Goal: Task Accomplishment & Management: Use online tool/utility

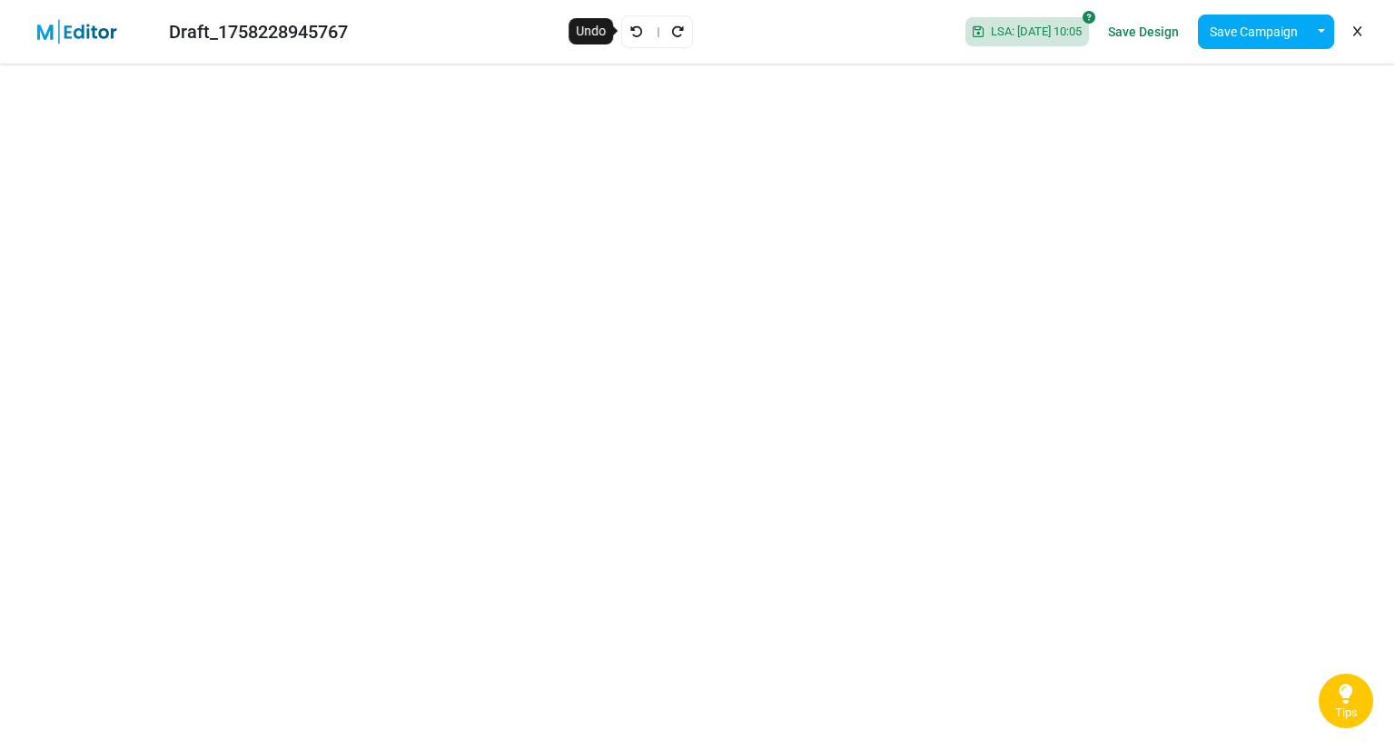
click at [630, 33] on icon "Undo" at bounding box center [636, 31] width 13 height 13
click at [632, 34] on link "Undo" at bounding box center [636, 32] width 15 height 24
click at [632, 34] on div "Draft_1758228945767 Saving... Save Design Save Campaign Save as Template Insert…" at bounding box center [697, 32] width 1395 height 64
click at [652, 34] on icon "Undo" at bounding box center [656, 31] width 13 height 13
click at [630, 25] on icon "Undo" at bounding box center [636, 31] width 13 height 13
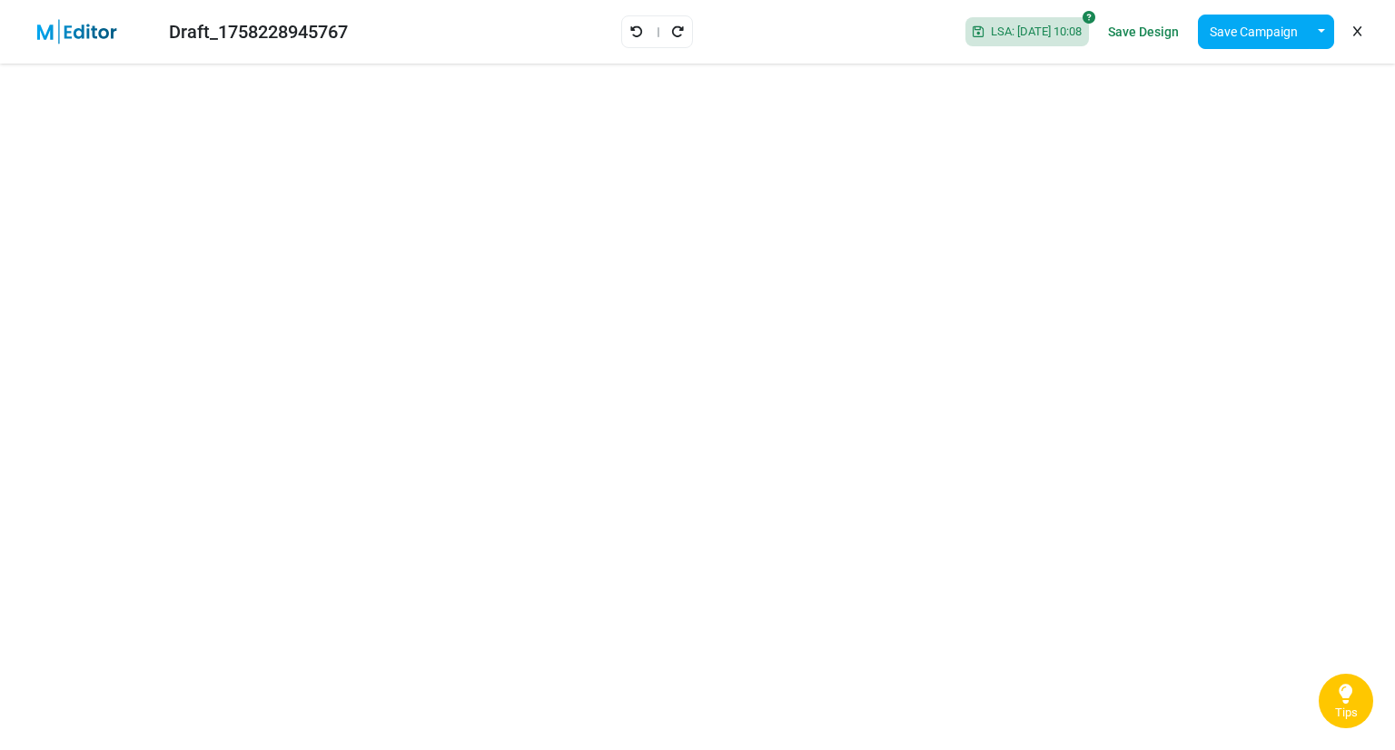
click at [624, 18] on div at bounding box center [657, 31] width 72 height 33
click at [630, 33] on icon "Undo" at bounding box center [636, 31] width 13 height 13
click at [625, 33] on div "Draft_1758228945767 Saving... Save Design Save Campaign Save as Template Insert…" at bounding box center [697, 32] width 1395 height 64
click at [652, 30] on icon at bounding box center [656, 31] width 13 height 12
click at [630, 25] on icon "Undo" at bounding box center [636, 31] width 13 height 13
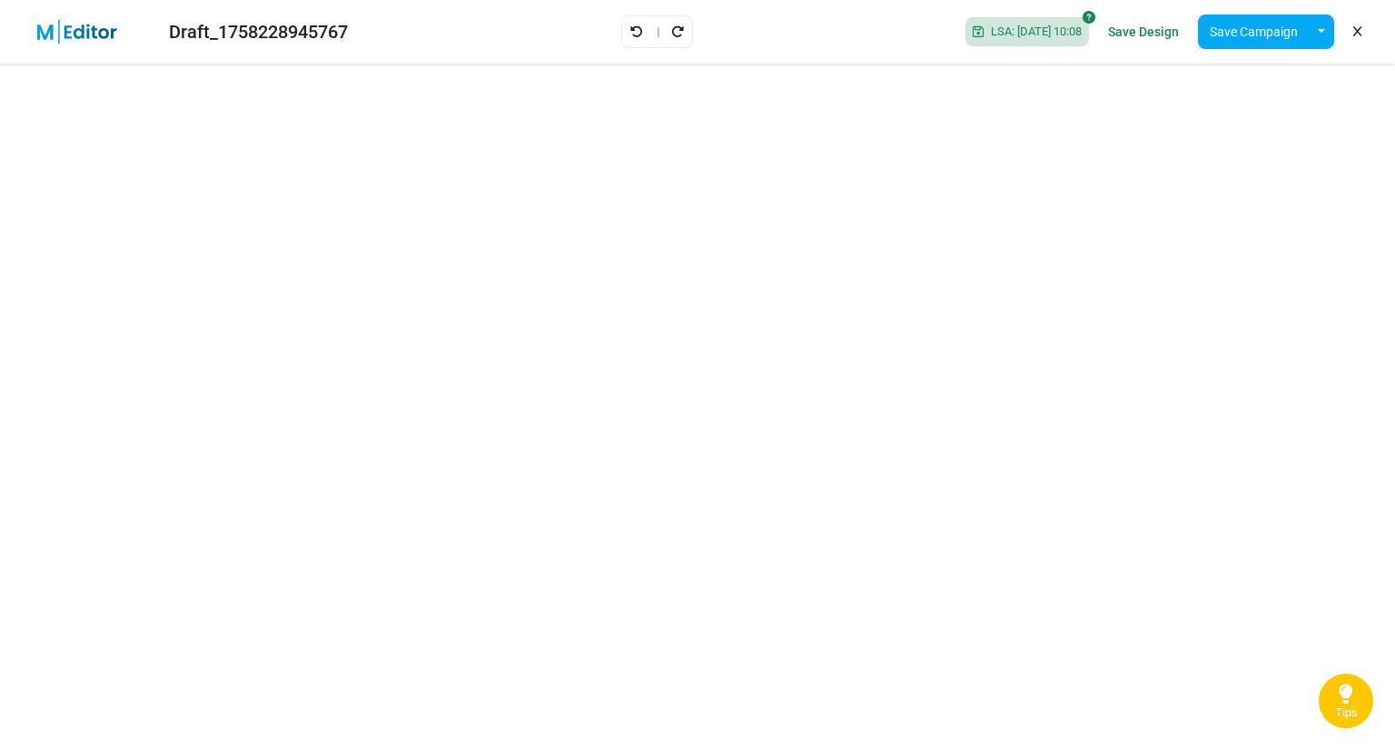
click at [630, 25] on icon "Undo" at bounding box center [636, 31] width 13 height 13
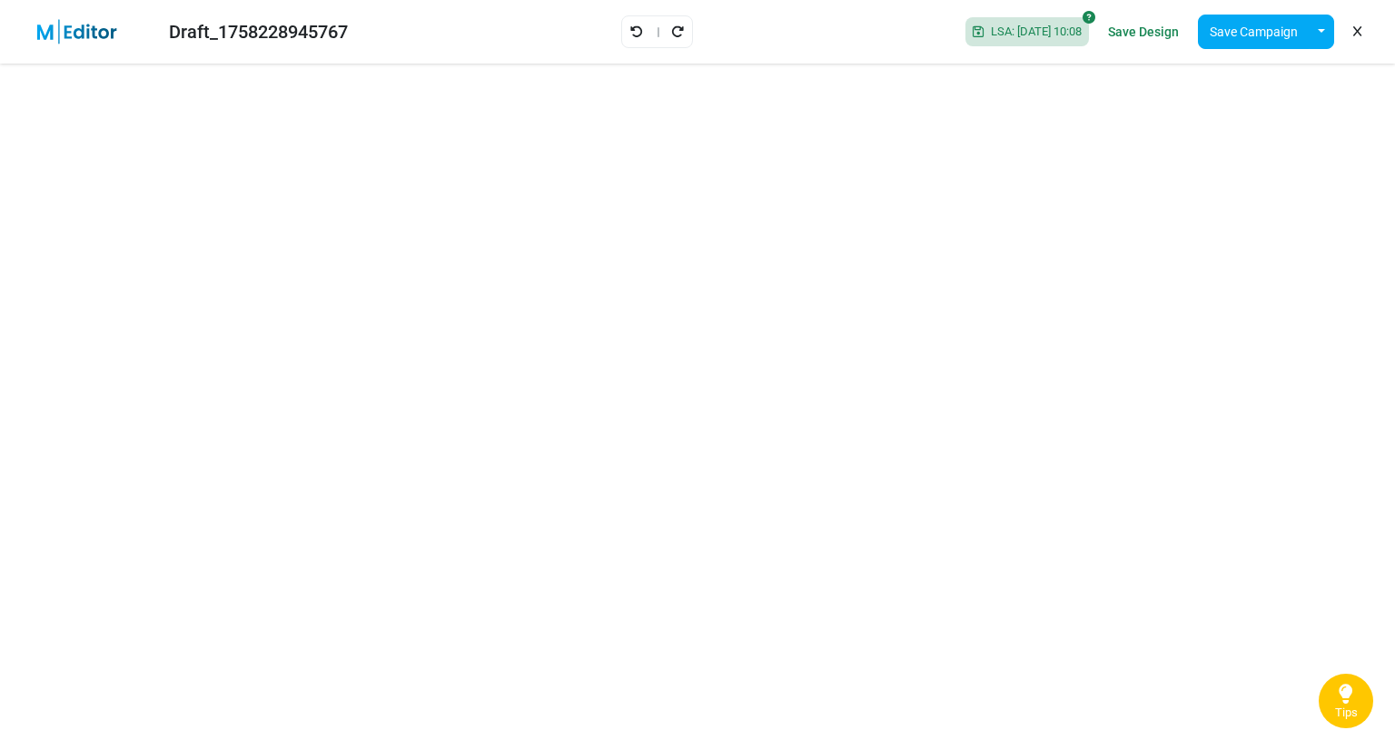
click at [630, 25] on icon "Undo" at bounding box center [636, 31] width 13 height 13
click at [629, 21] on link "Undo" at bounding box center [636, 32] width 15 height 24
click at [629, 21] on div "Draft_1758228945767 Saving... Save Design Save Campaign Save as Template Insert…" at bounding box center [697, 32] width 1395 height 64
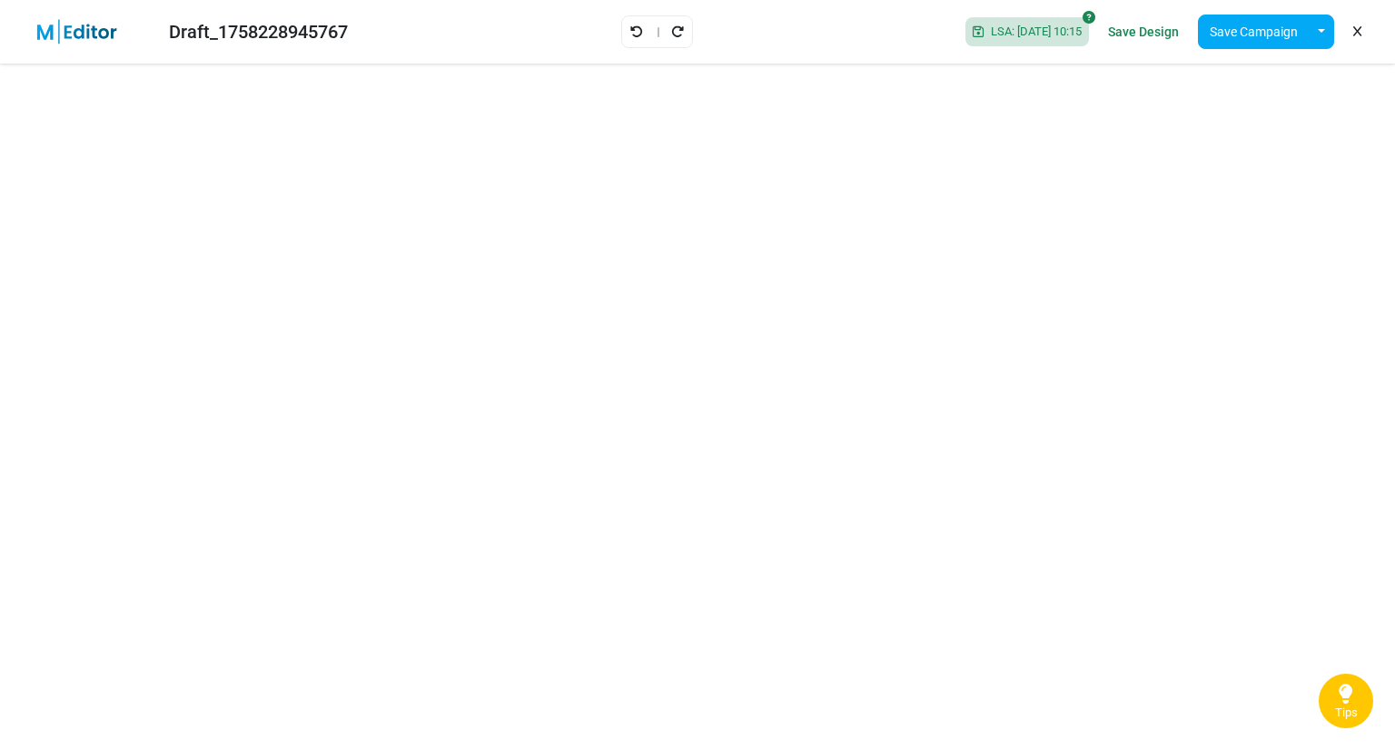
click at [653, 30] on div at bounding box center [657, 31] width 72 height 33
click at [632, 32] on link "Undo" at bounding box center [636, 32] width 15 height 24
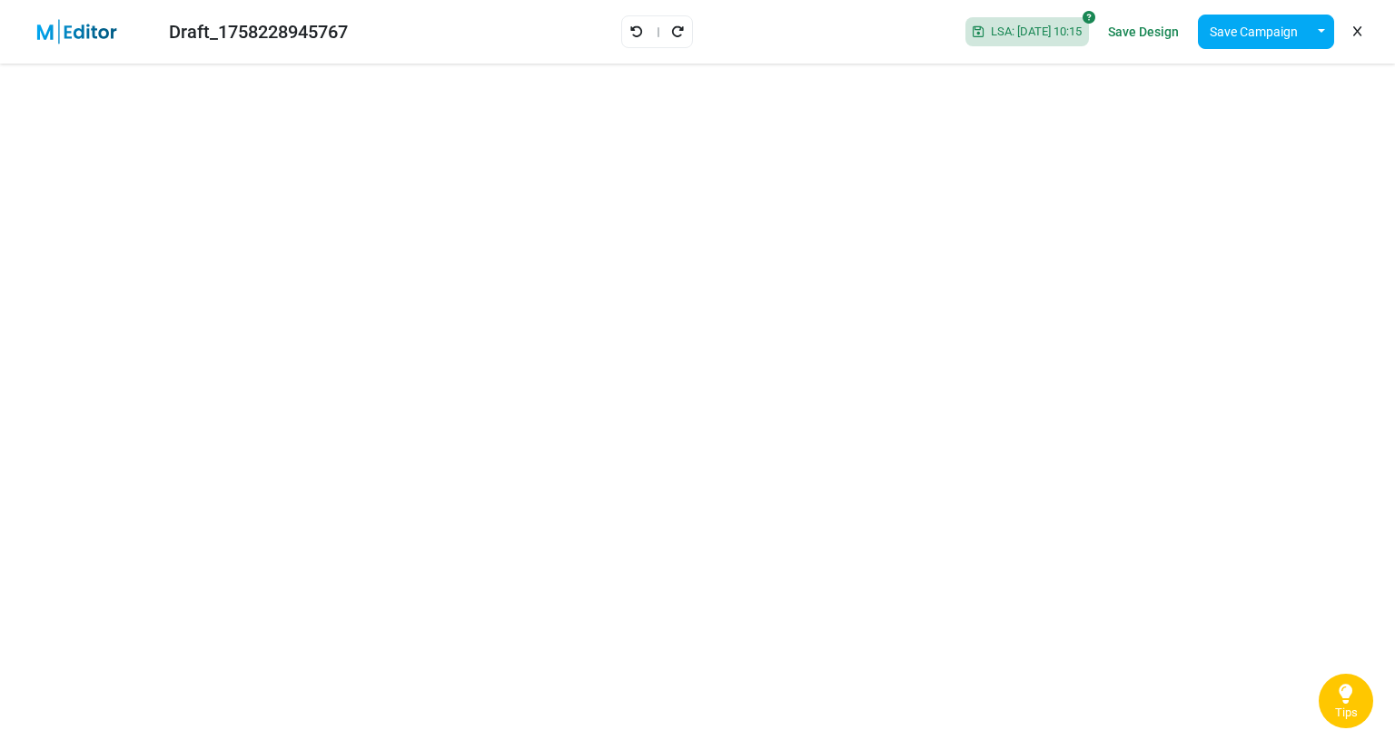
click at [632, 32] on link "Undo" at bounding box center [636, 32] width 15 height 24
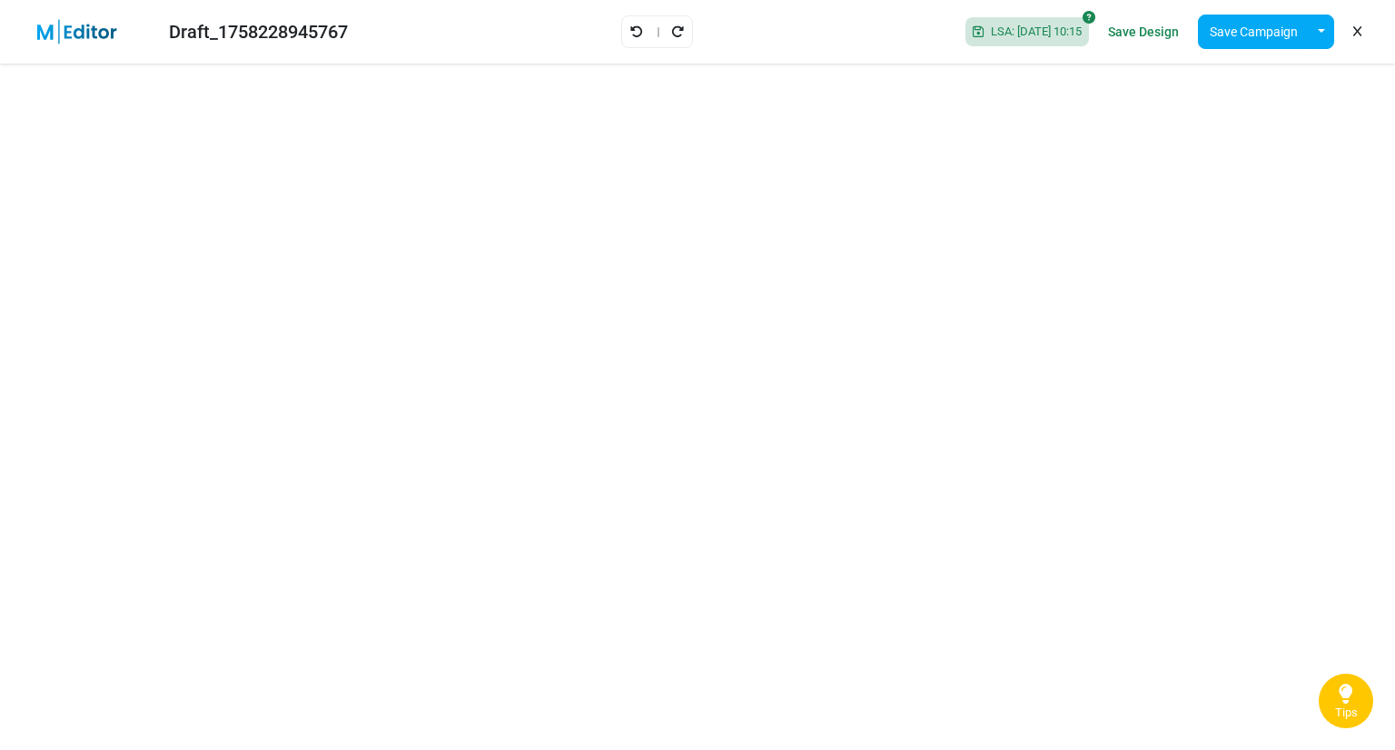
click at [632, 32] on link "Undo" at bounding box center [636, 32] width 15 height 24
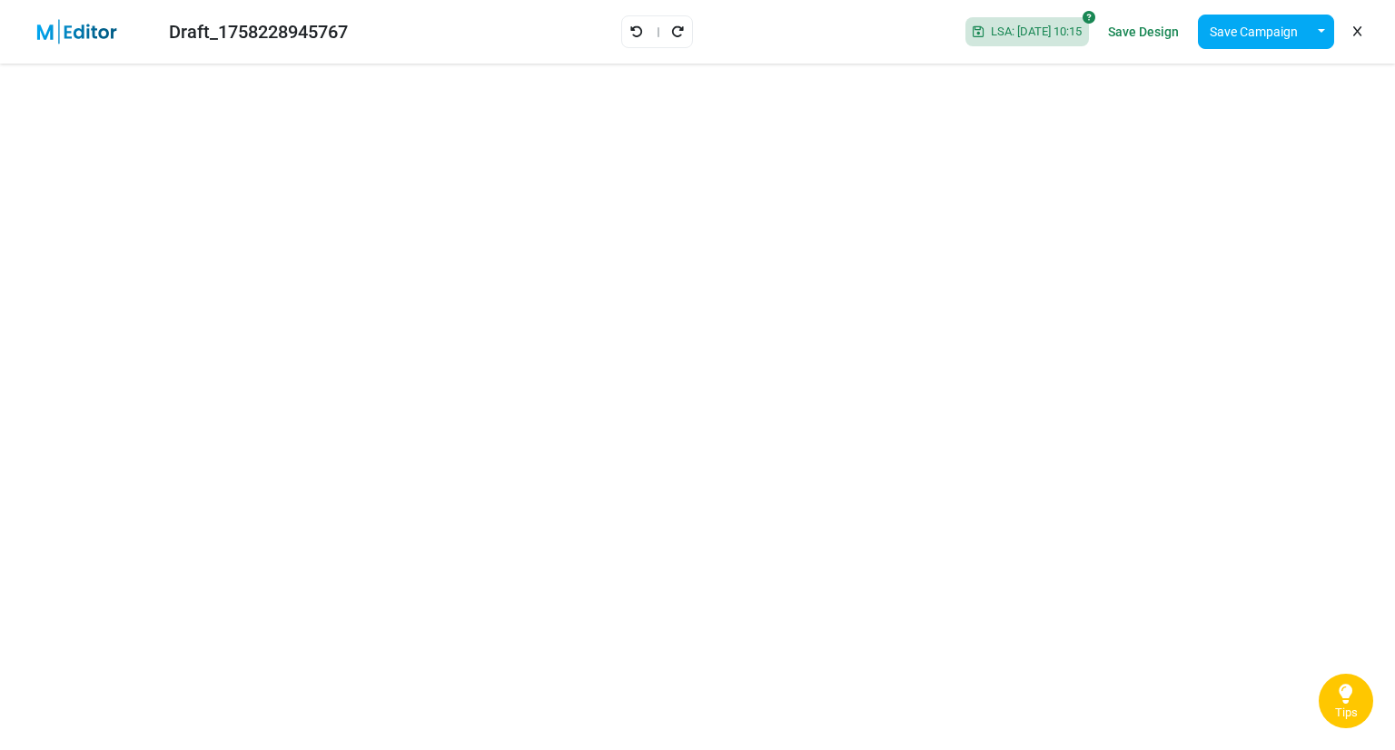
click at [632, 32] on link "Undo" at bounding box center [636, 32] width 15 height 24
click at [632, 32] on div "Draft_1758228945767 Saving... Save Design Save Campaign Save as Template Insert…" at bounding box center [697, 32] width 1395 height 64
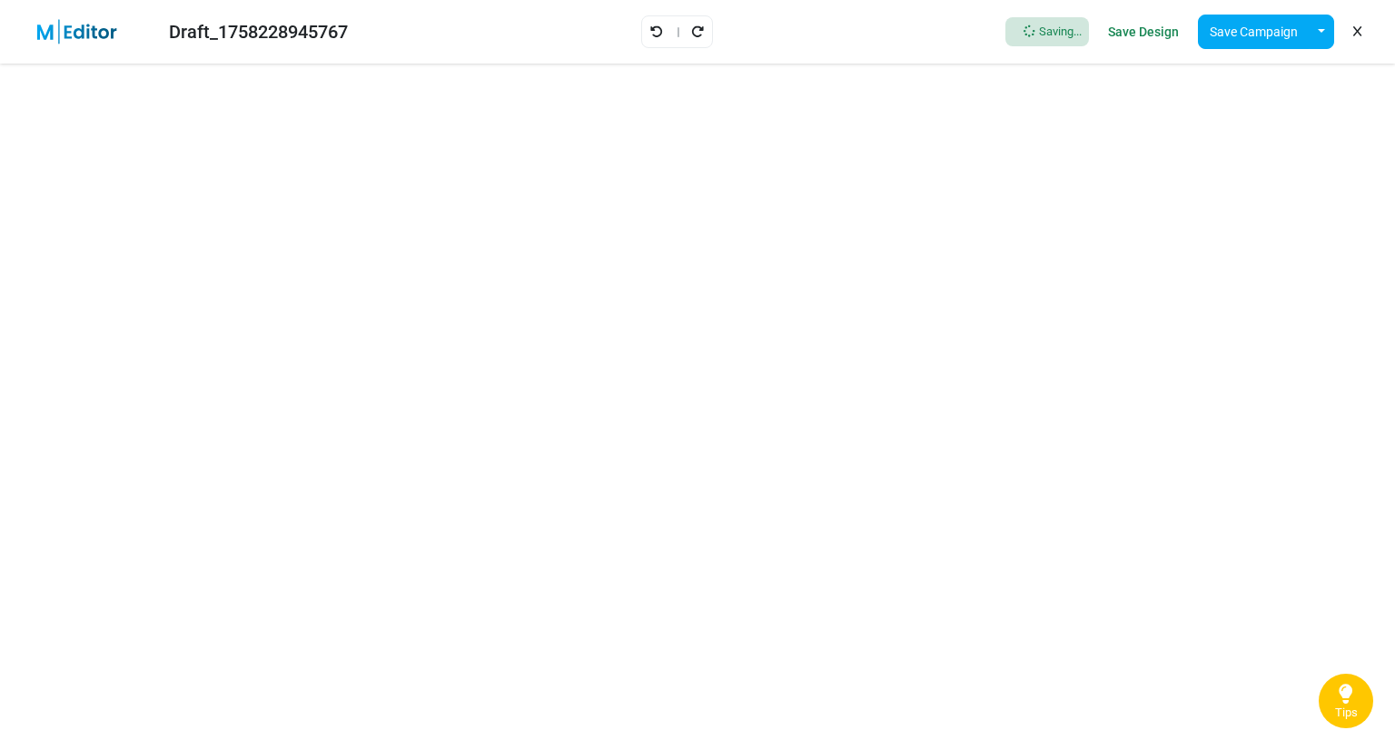
click at [632, 32] on div "Draft_1758228945767 Saving... Save Design Save Campaign Save as Template Insert…" at bounding box center [697, 32] width 1395 height 64
click at [653, 34] on div at bounding box center [657, 31] width 72 height 33
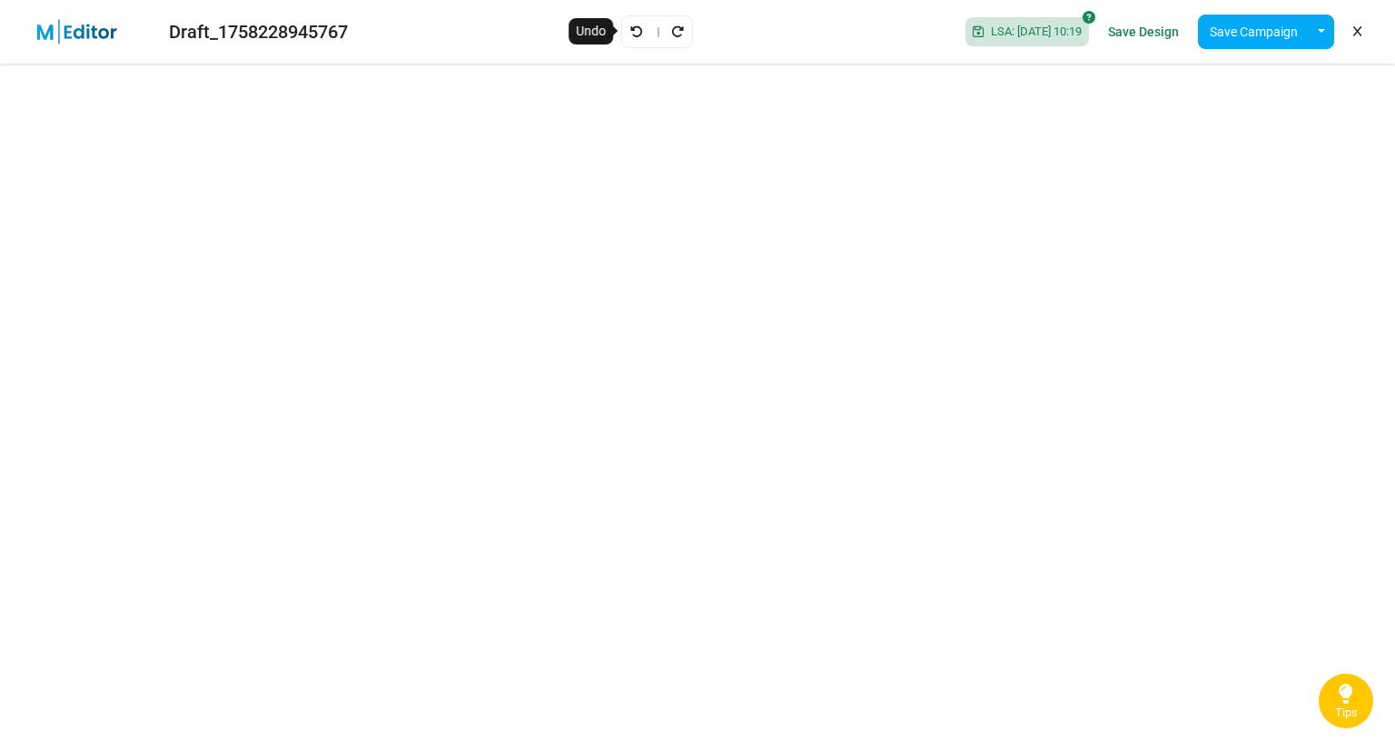
click at [630, 34] on icon "Undo" at bounding box center [636, 31] width 13 height 13
click at [1158, 29] on link "Save Design" at bounding box center [1143, 31] width 80 height 31
click at [1157, 34] on link "Save Design" at bounding box center [1143, 31] width 80 height 31
click at [1138, 26] on link "Save Design" at bounding box center [1143, 31] width 80 height 31
click at [630, 33] on icon "Undo" at bounding box center [636, 31] width 13 height 13
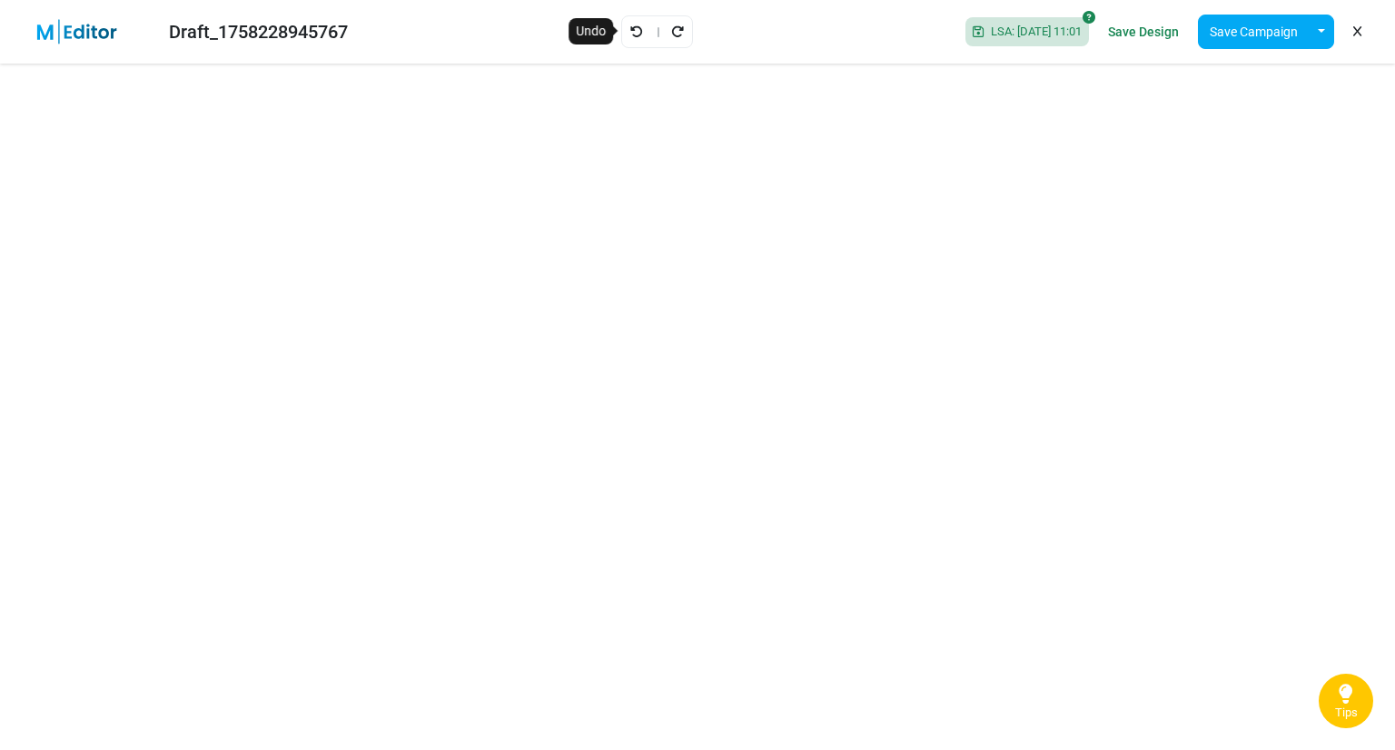
click at [630, 32] on icon "Undo" at bounding box center [636, 31] width 13 height 13
click at [1139, 32] on link "Save Design" at bounding box center [1143, 31] width 80 height 31
click at [630, 26] on icon "Undo" at bounding box center [636, 31] width 13 height 13
click at [671, 30] on icon "Redo" at bounding box center [677, 31] width 13 height 13
click at [1162, 28] on link "Save Design" at bounding box center [1143, 31] width 80 height 31
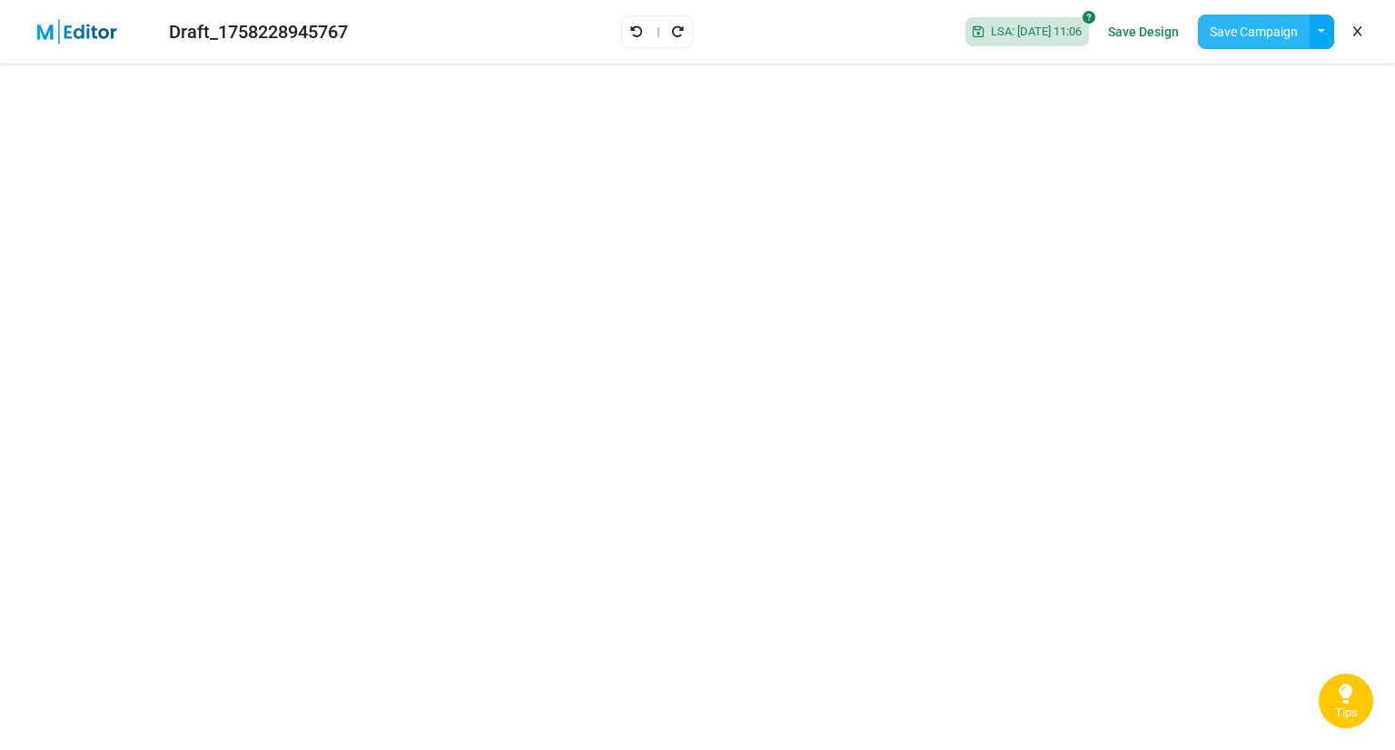
click at [1289, 35] on button "Save Campaign" at bounding box center [1254, 32] width 112 height 35
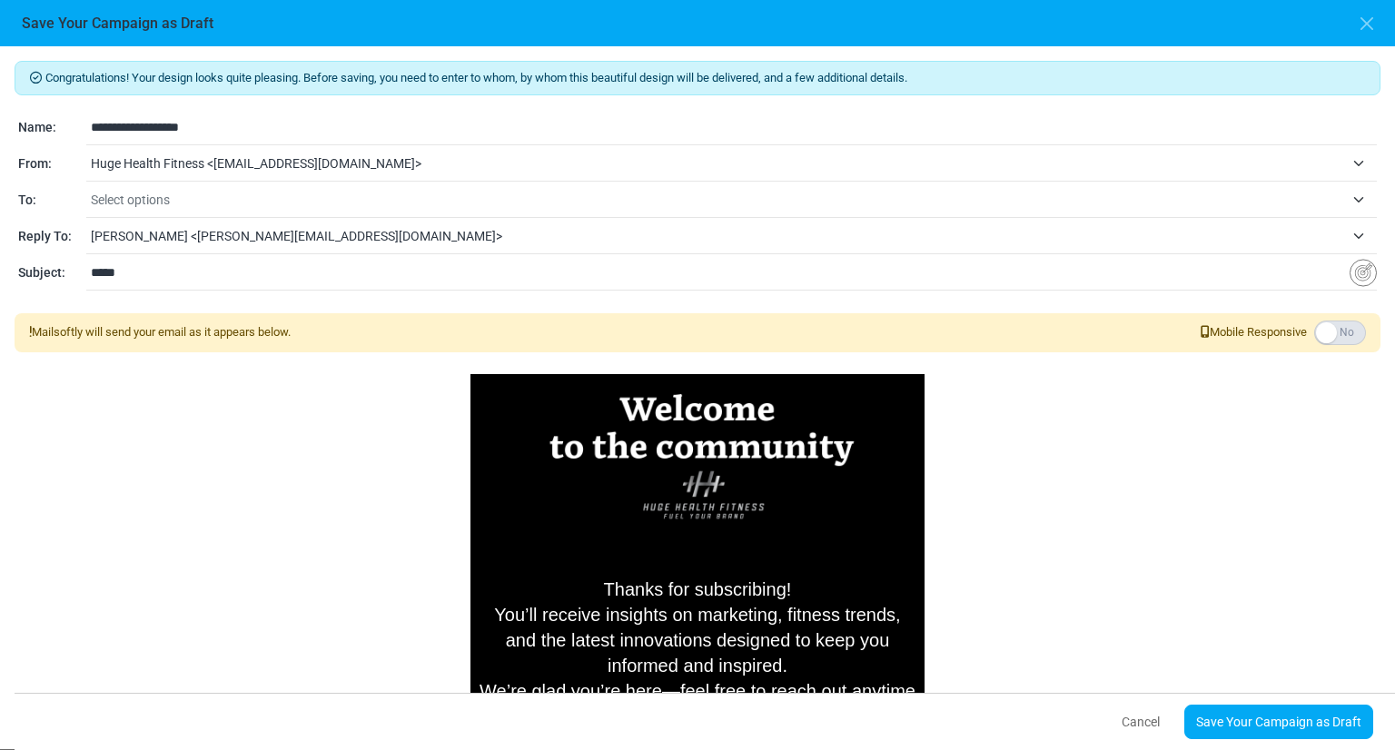
drag, startPoint x: 1376, startPoint y: 404, endPoint x: 1387, endPoint y: 551, distance: 147.5
click at [1387, 551] on div "**********" at bounding box center [697, 397] width 1395 height 703
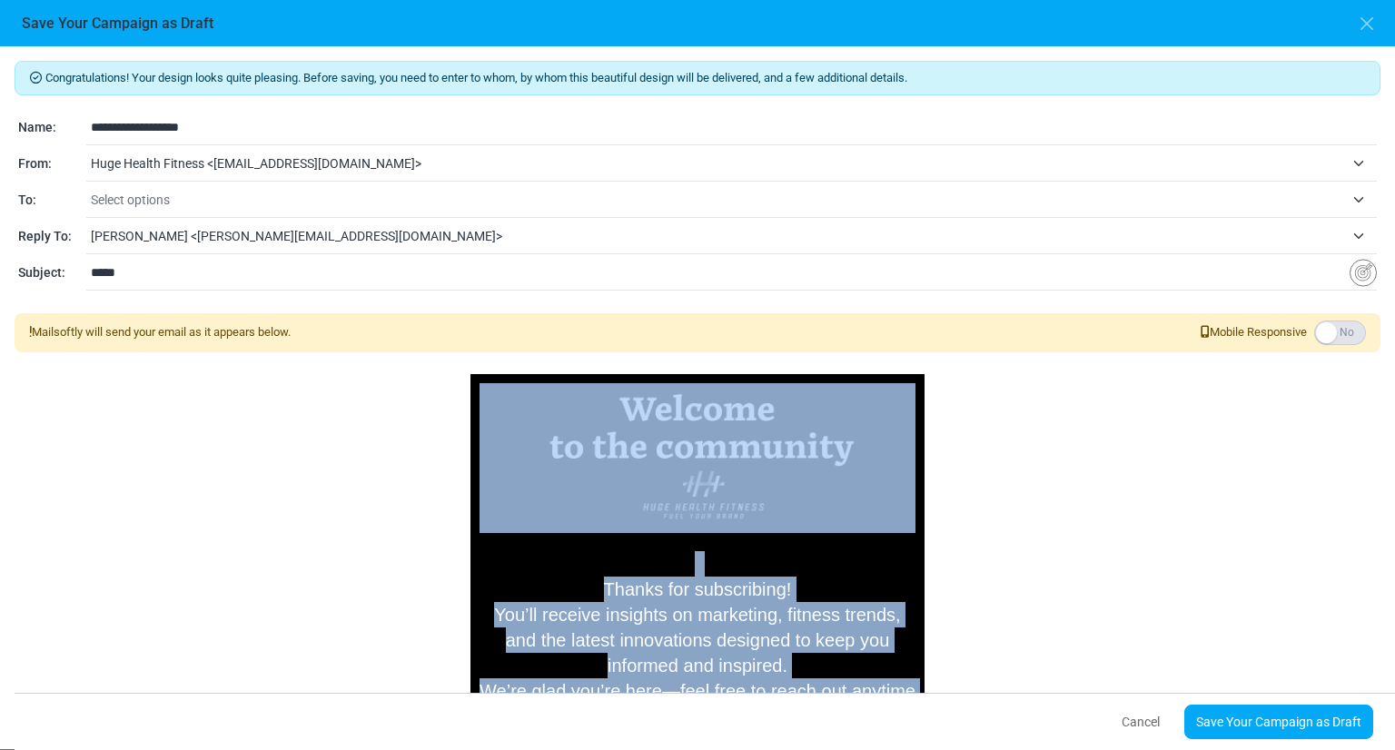
drag, startPoint x: 1377, startPoint y: 540, endPoint x: 1368, endPoint y: 650, distance: 110.2
click at [1368, 650] on div "**********" at bounding box center [697, 397] width 1395 height 703
click at [1371, 26] on button "button" at bounding box center [1366, 23] width 27 height 27
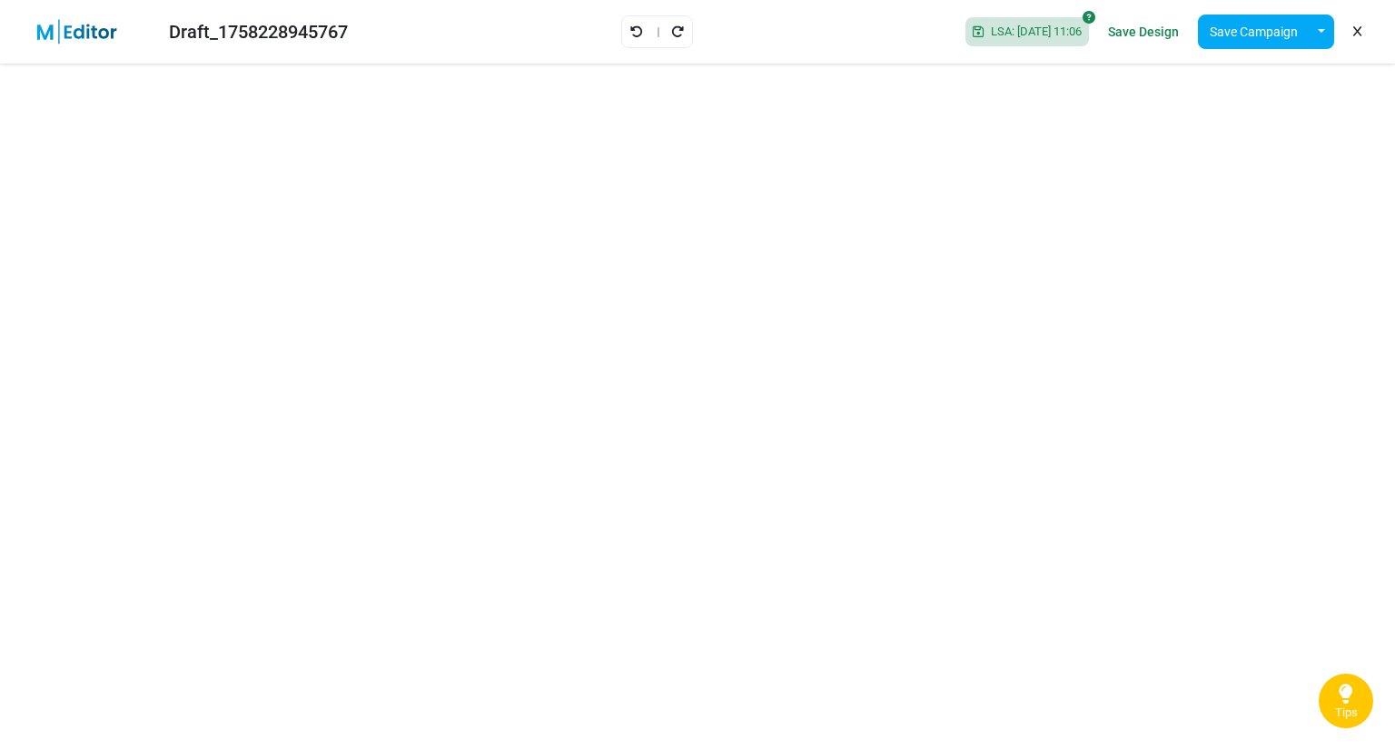
click at [47, 23] on img at bounding box center [88, 31] width 118 height 25
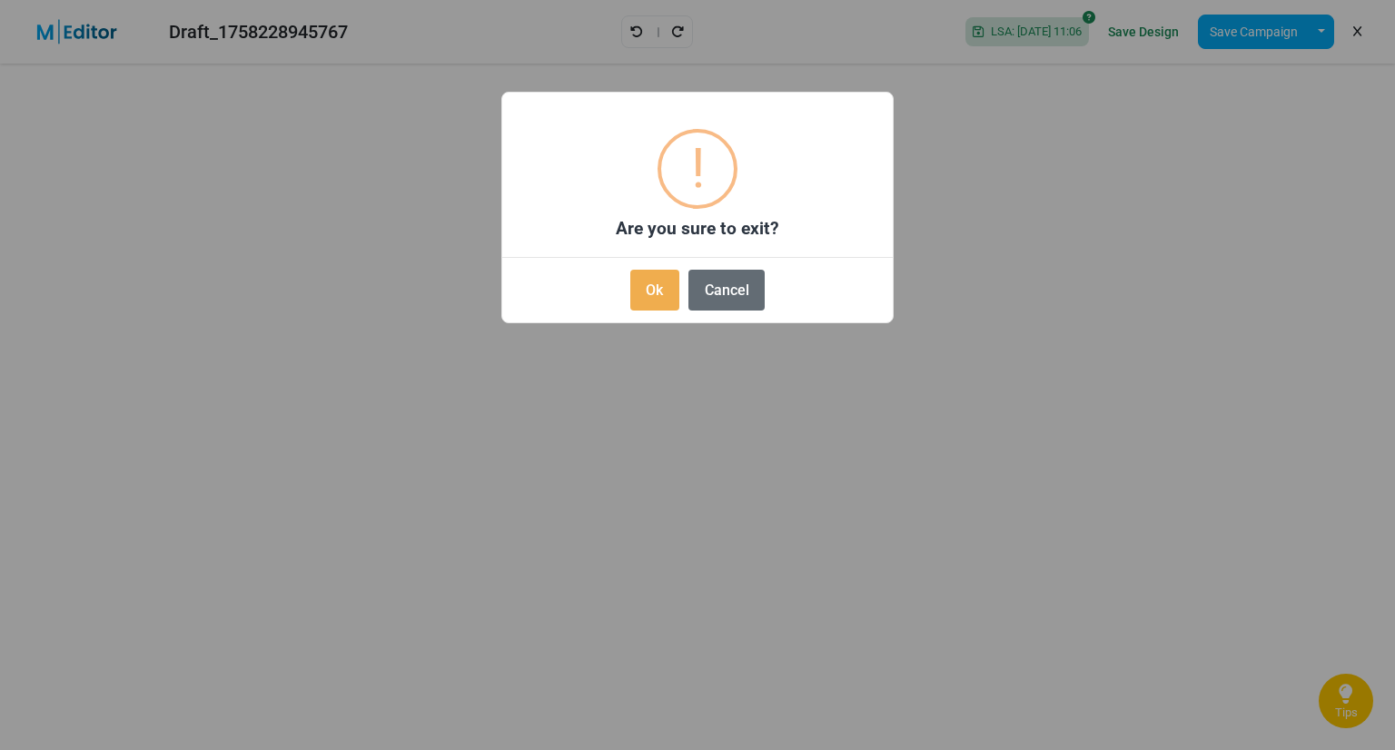
click at [723, 291] on button "Cancel" at bounding box center [726, 290] width 76 height 41
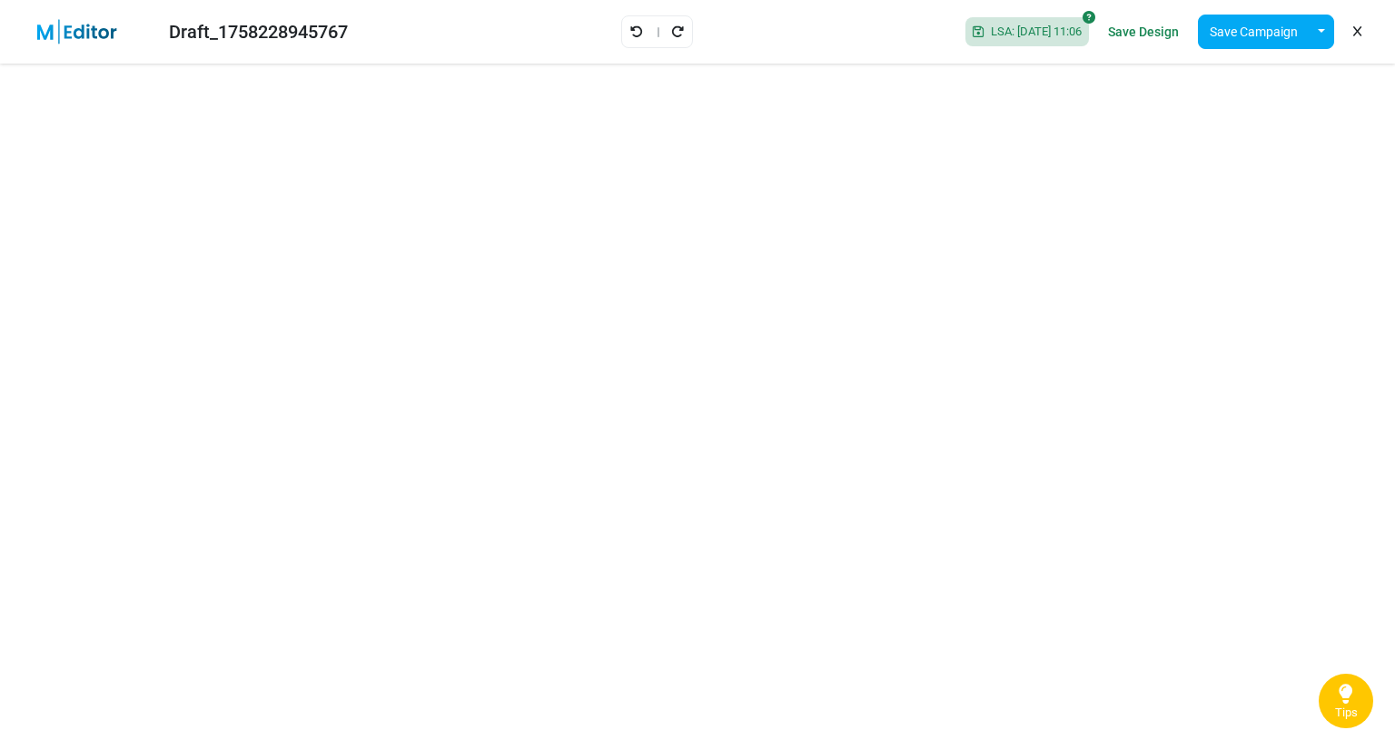
click at [1158, 22] on link "Save Design" at bounding box center [1143, 31] width 80 height 31
click at [1353, 32] on icon at bounding box center [1357, 32] width 8 height 1
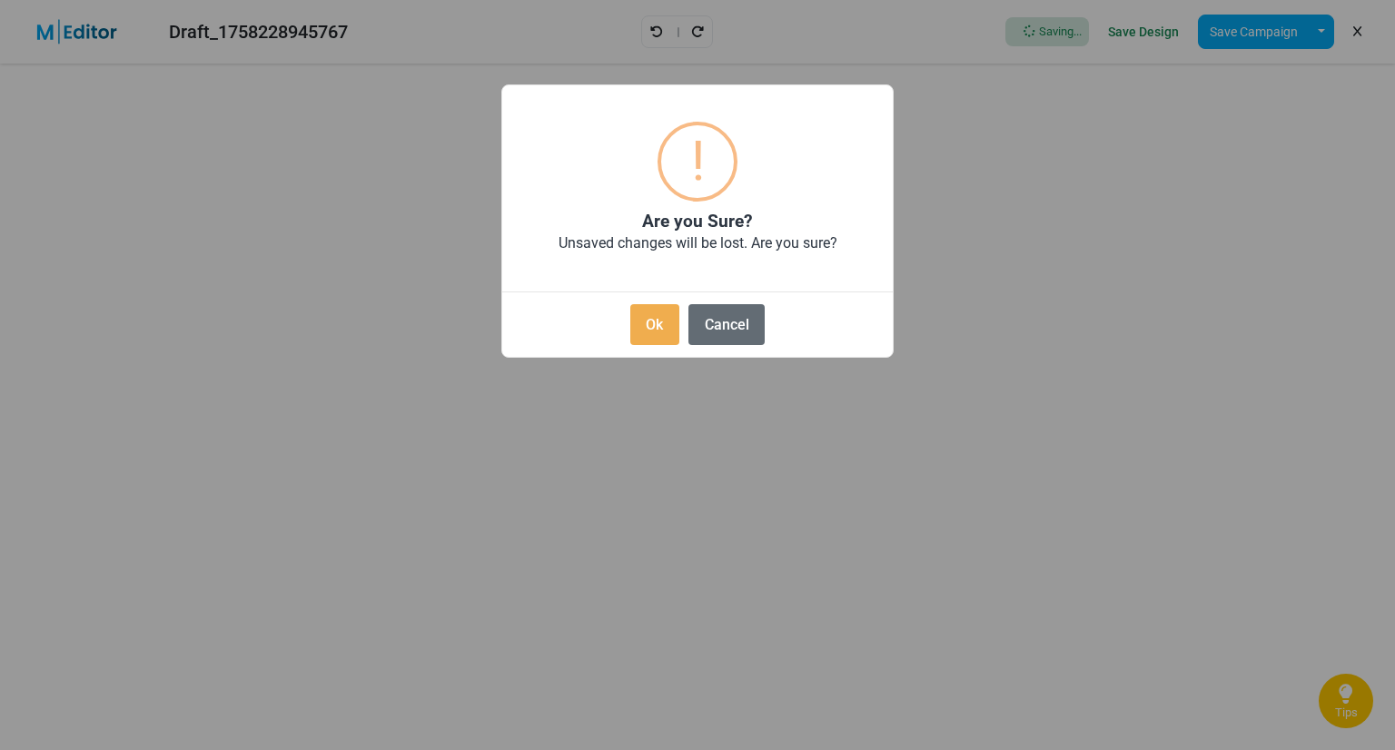
click at [712, 328] on button "Cancel" at bounding box center [726, 324] width 76 height 41
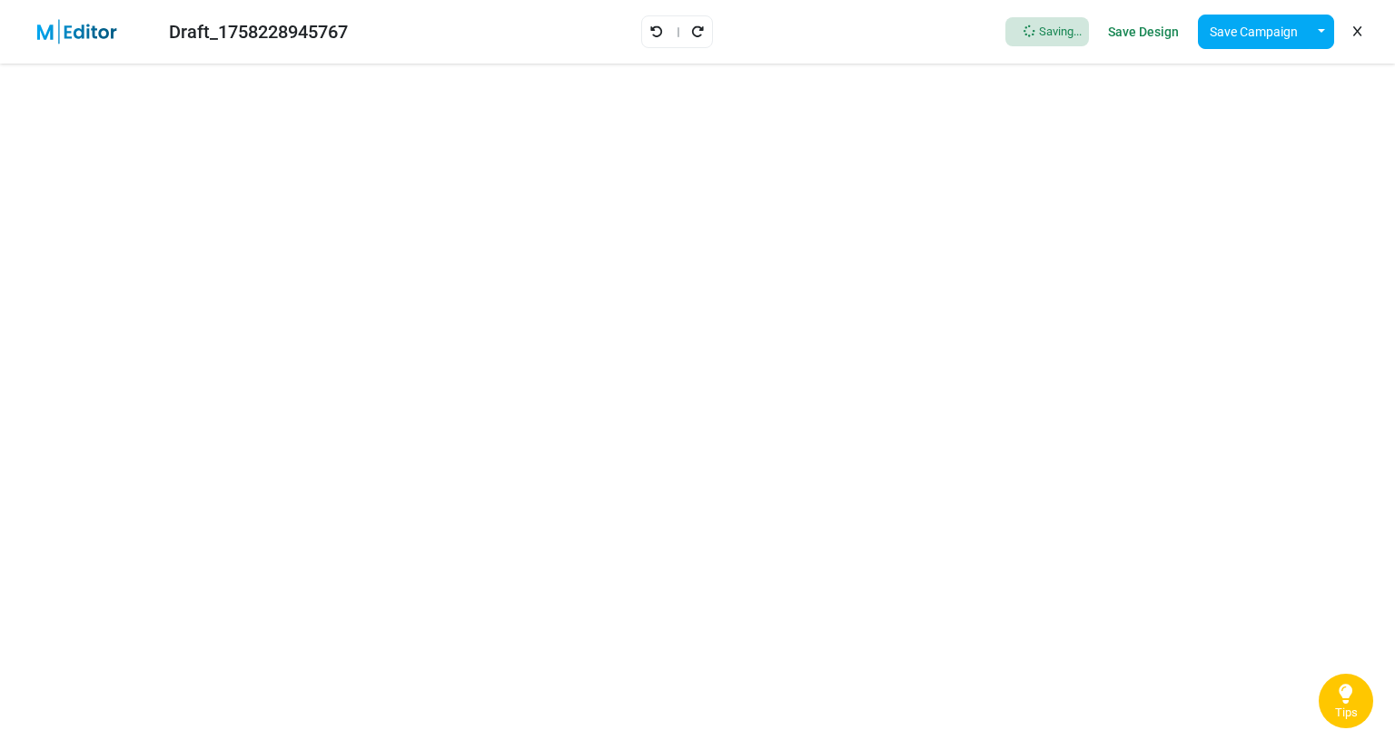
click at [1131, 30] on link "Save Design" at bounding box center [1143, 31] width 80 height 31
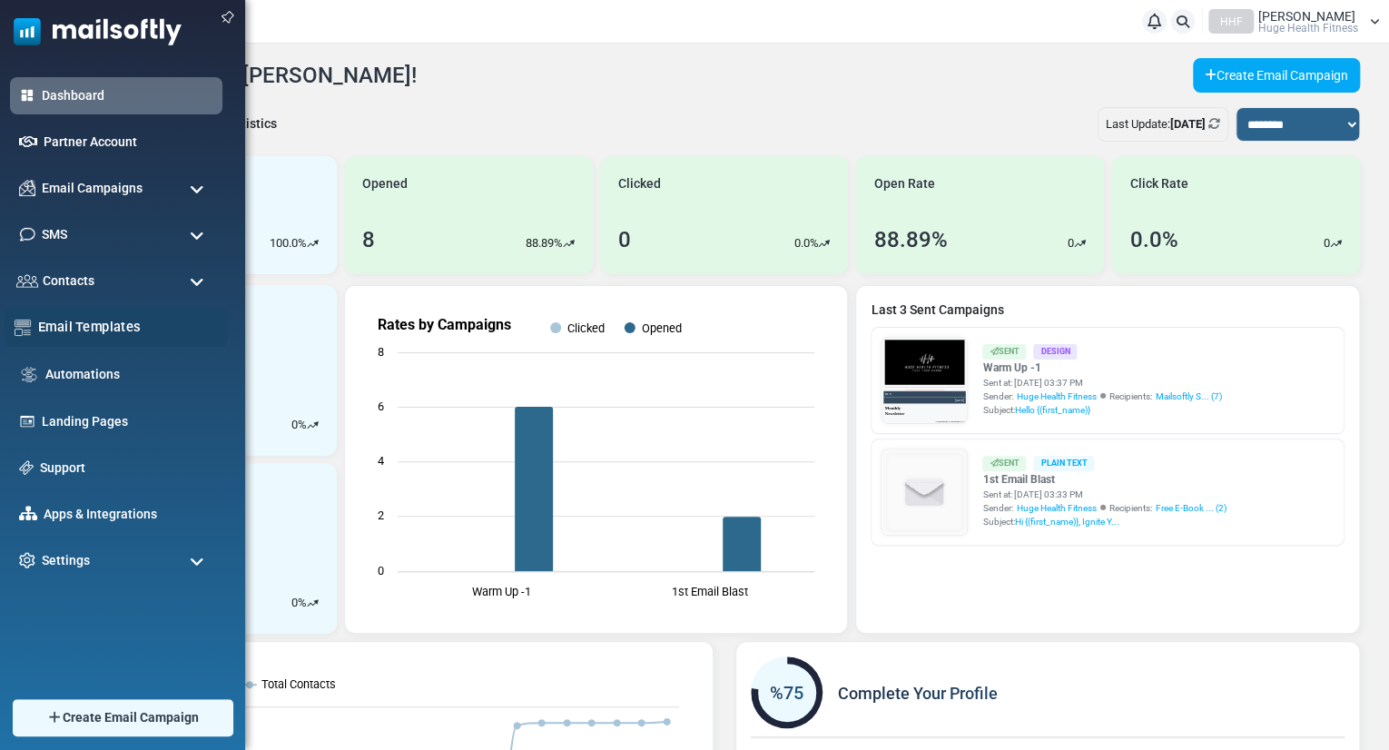
click at [84, 324] on link "Email Templates" at bounding box center [128, 327] width 180 height 20
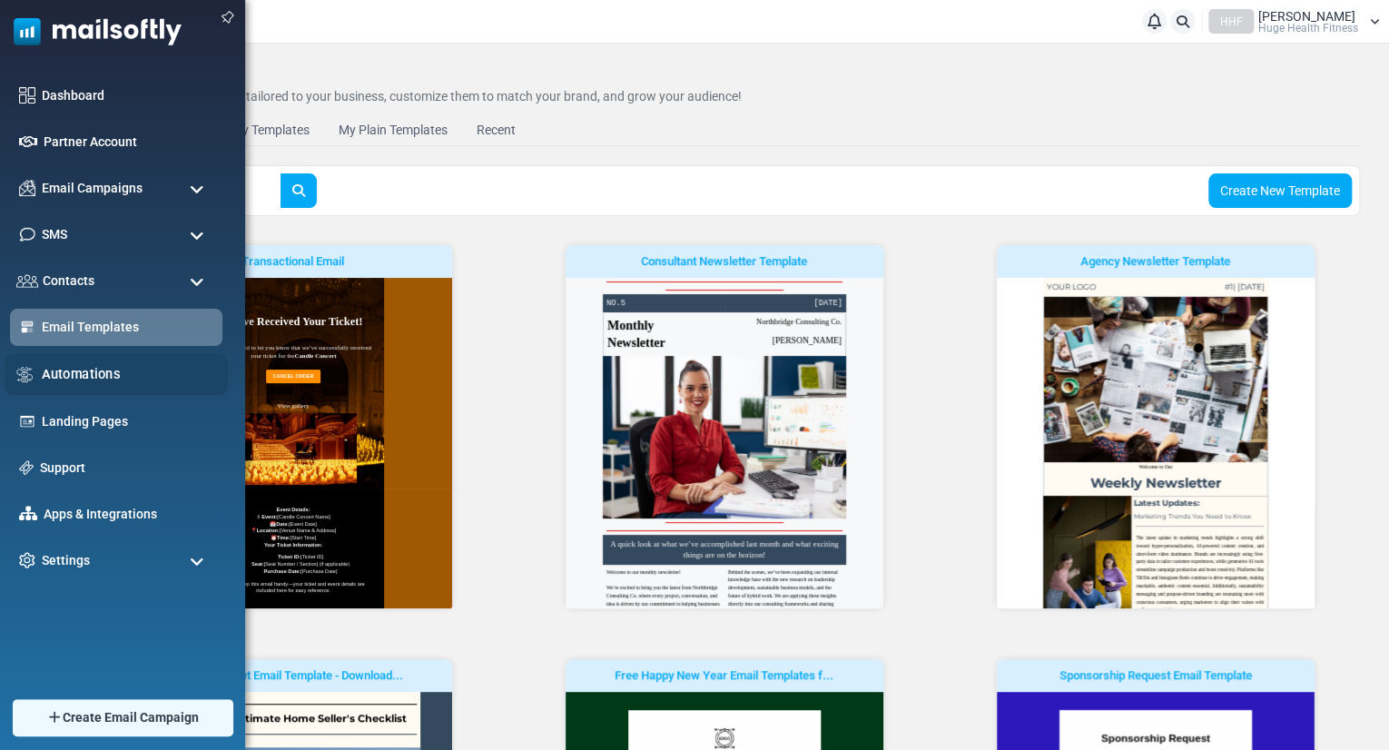
click at [99, 376] on link "Automations" at bounding box center [130, 374] width 176 height 20
click at [53, 95] on link "Dashboard" at bounding box center [128, 95] width 180 height 20
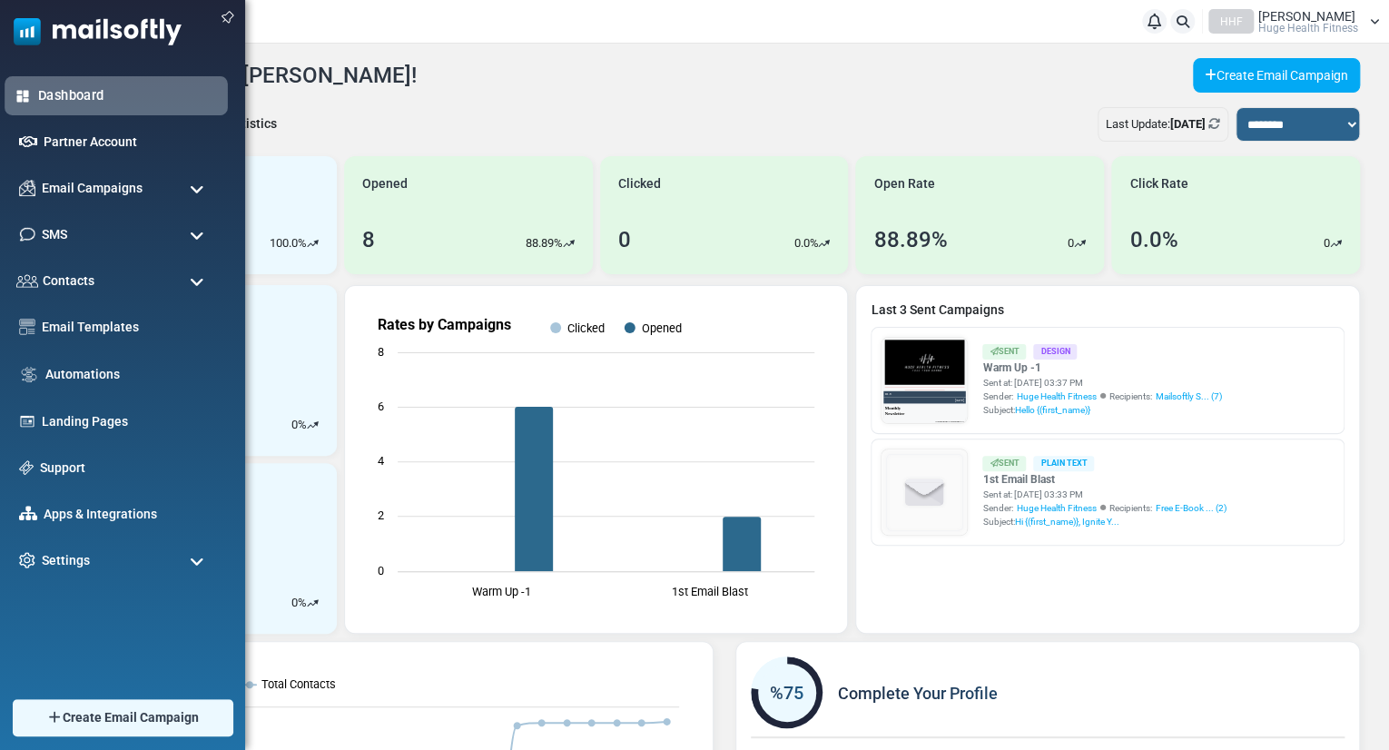
click at [72, 93] on link "Dashboard" at bounding box center [128, 95] width 180 height 20
click at [69, 321] on link "Email Templates" at bounding box center [128, 327] width 180 height 20
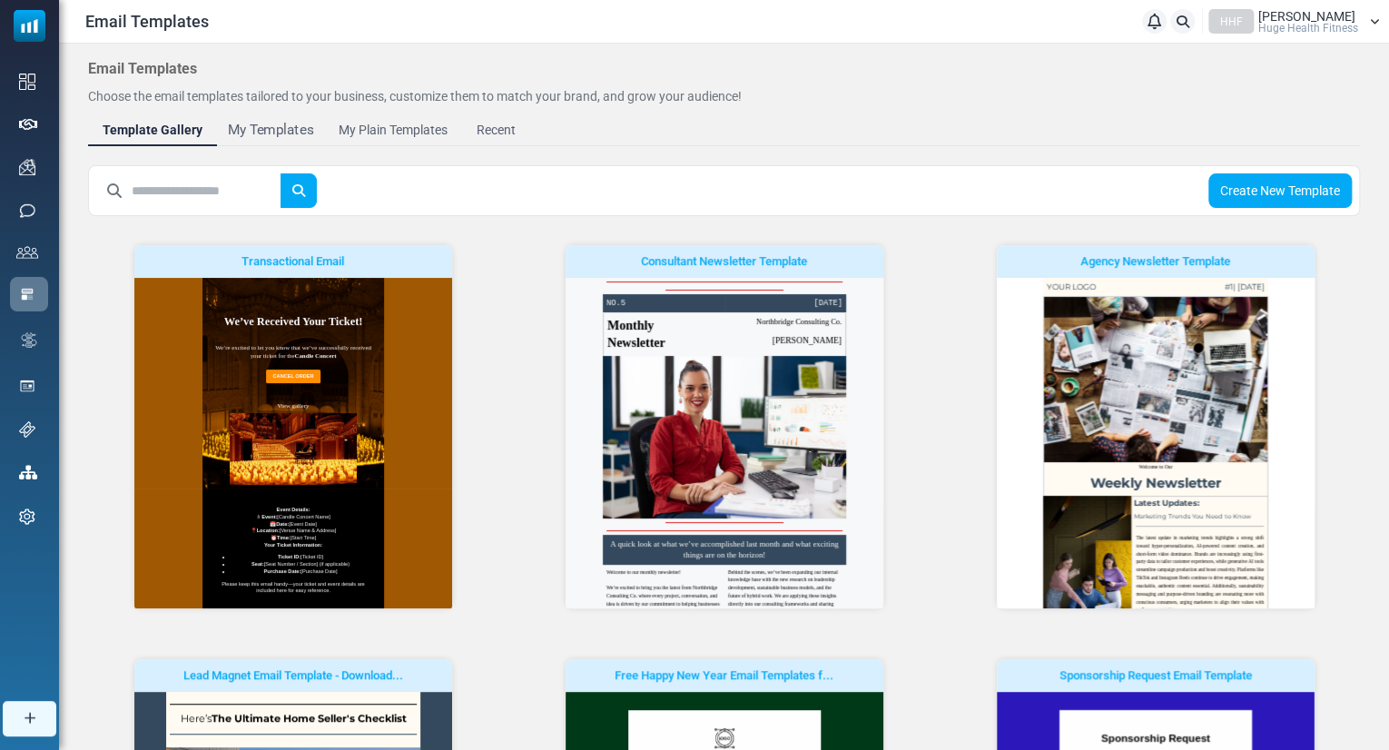
click at [298, 128] on div "My Templates" at bounding box center [271, 130] width 86 height 21
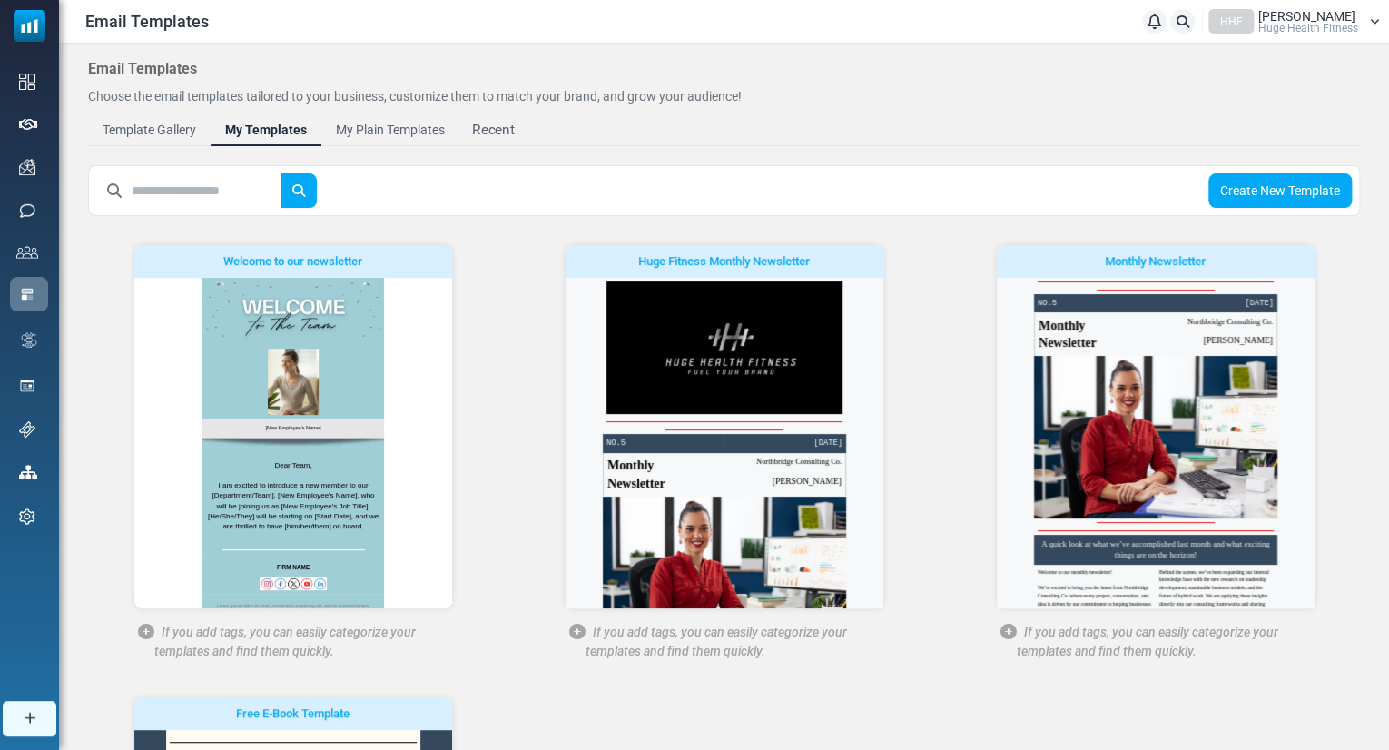
click at [503, 135] on div "Recent" at bounding box center [493, 130] width 43 height 21
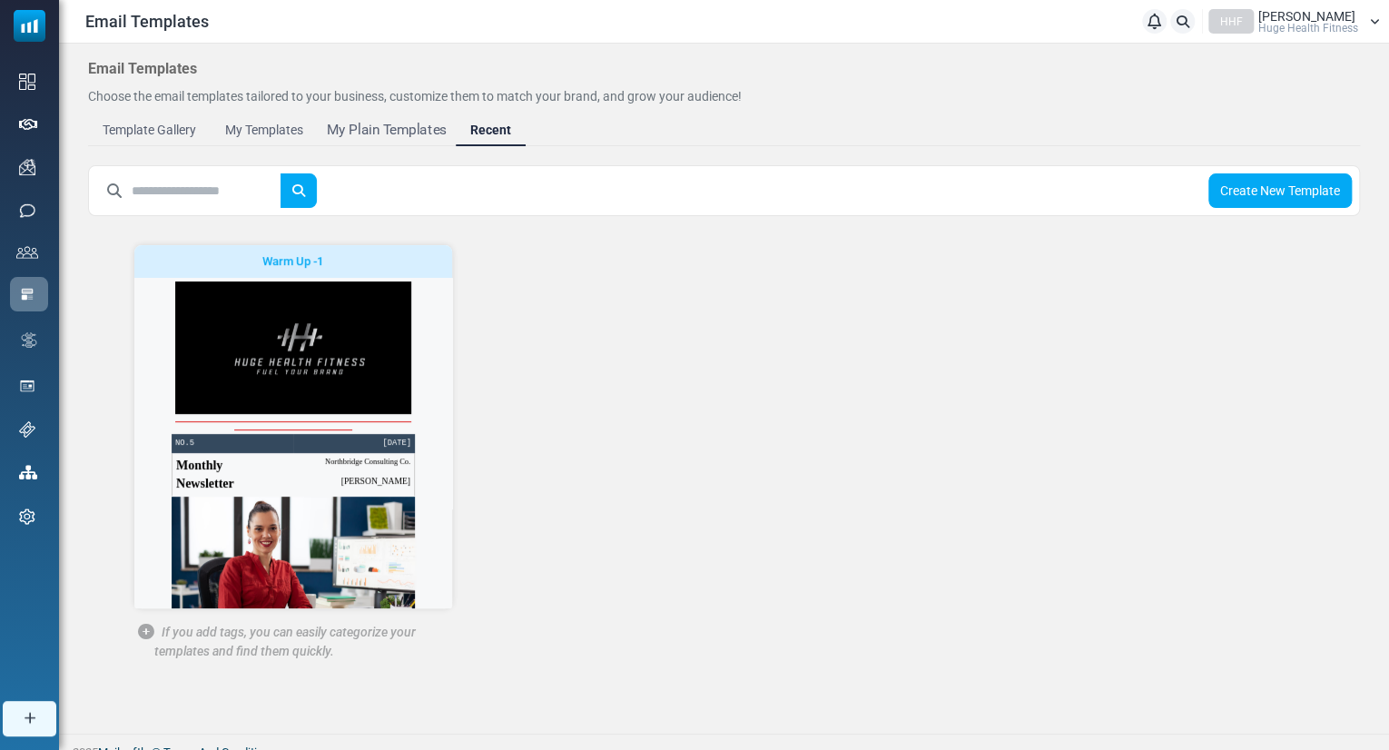
click at [399, 123] on div "My Plain Templates" at bounding box center [387, 130] width 120 height 21
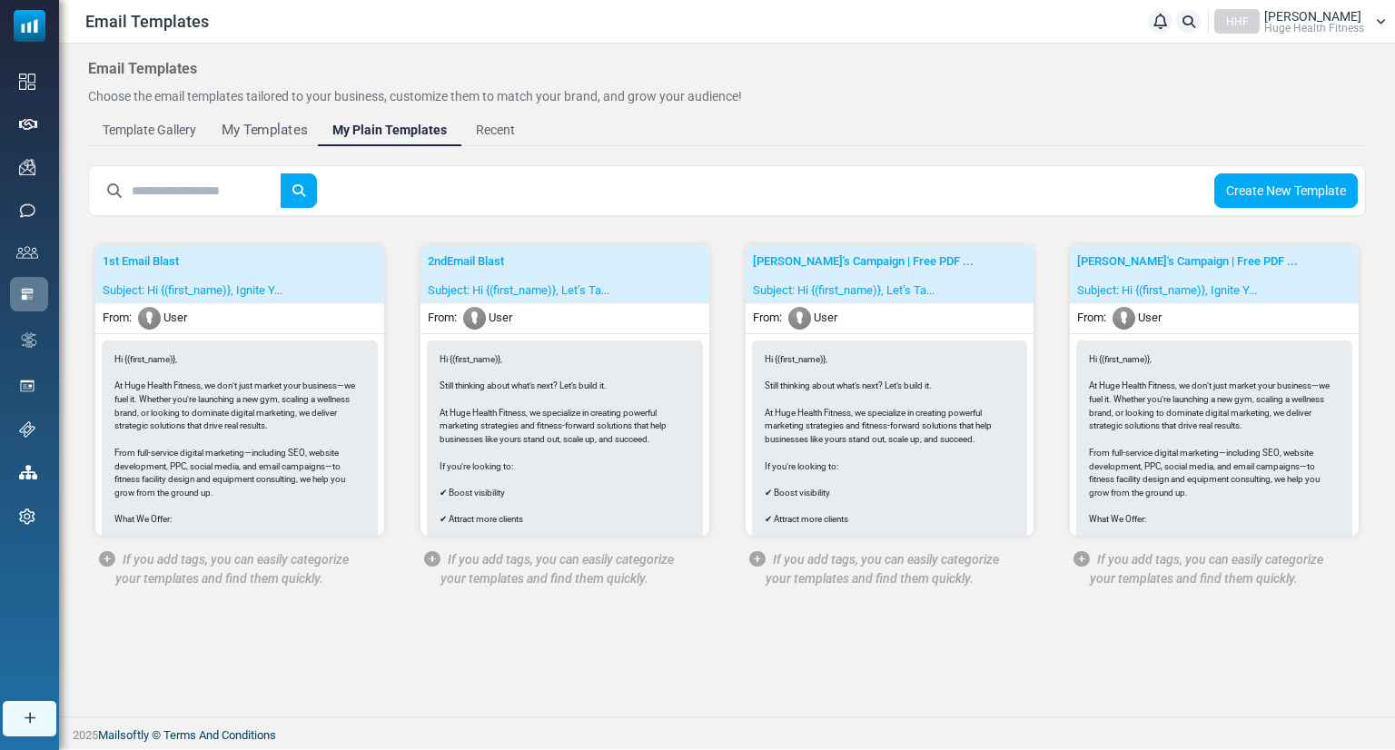
click at [270, 131] on div "My Templates" at bounding box center [265, 130] width 86 height 21
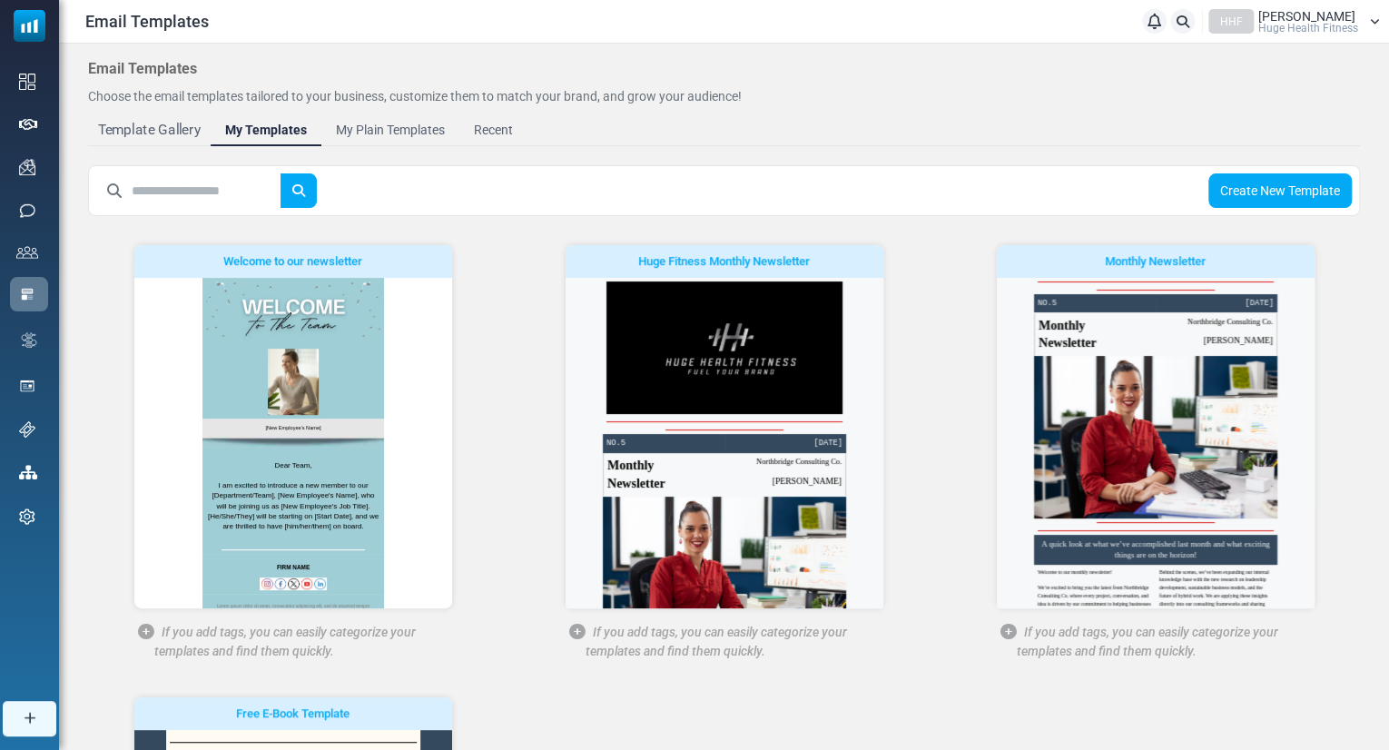
click at [172, 132] on div "Template Gallery" at bounding box center [149, 130] width 103 height 21
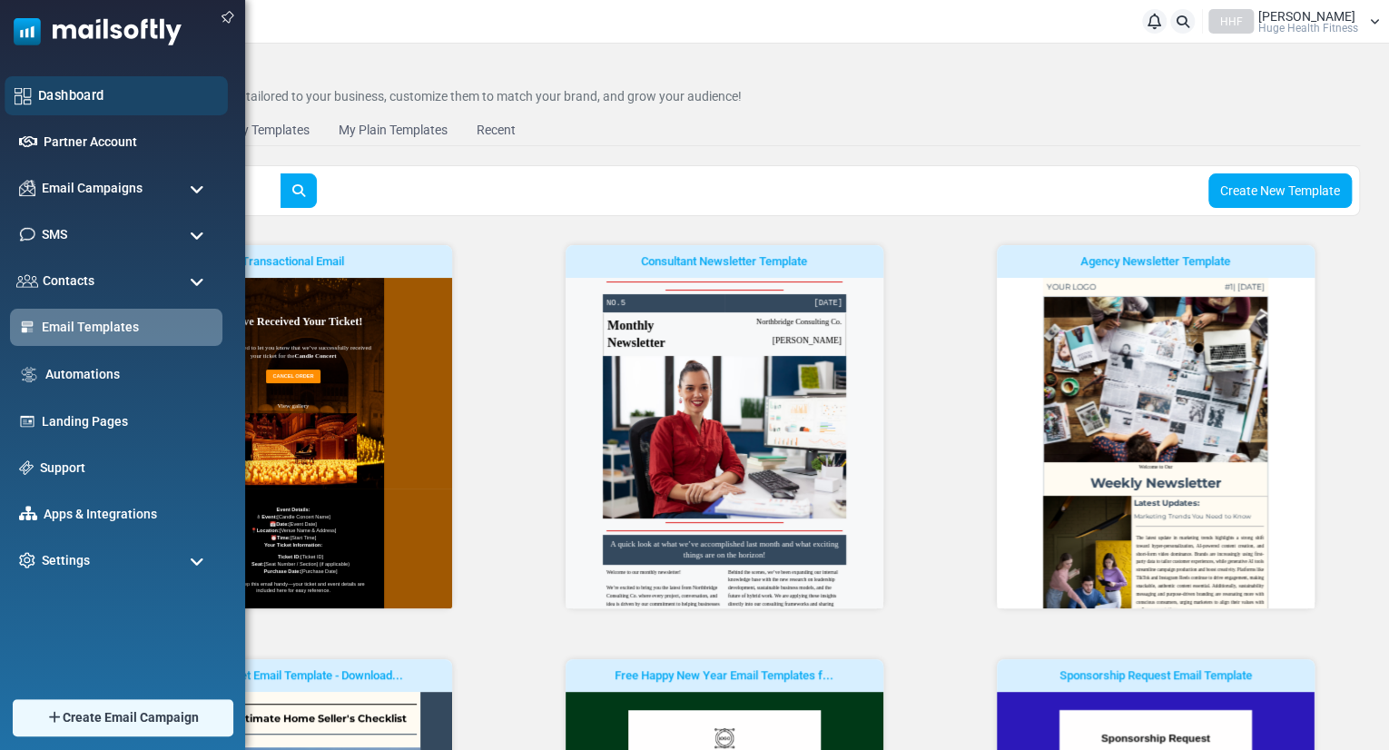
click at [54, 94] on link "Dashboard" at bounding box center [128, 95] width 180 height 20
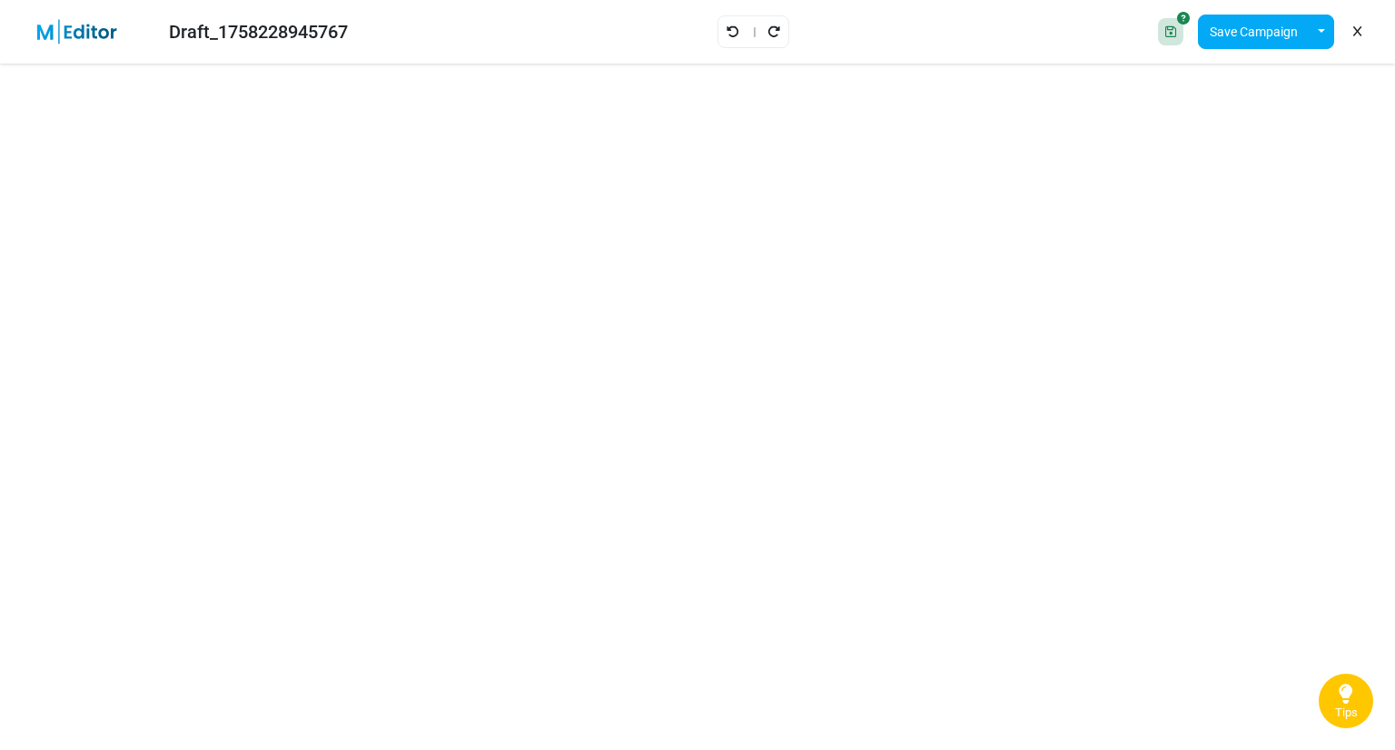
click at [1171, 28] on icon at bounding box center [1170, 31] width 11 height 13
click at [1172, 36] on icon at bounding box center [1170, 31] width 11 height 13
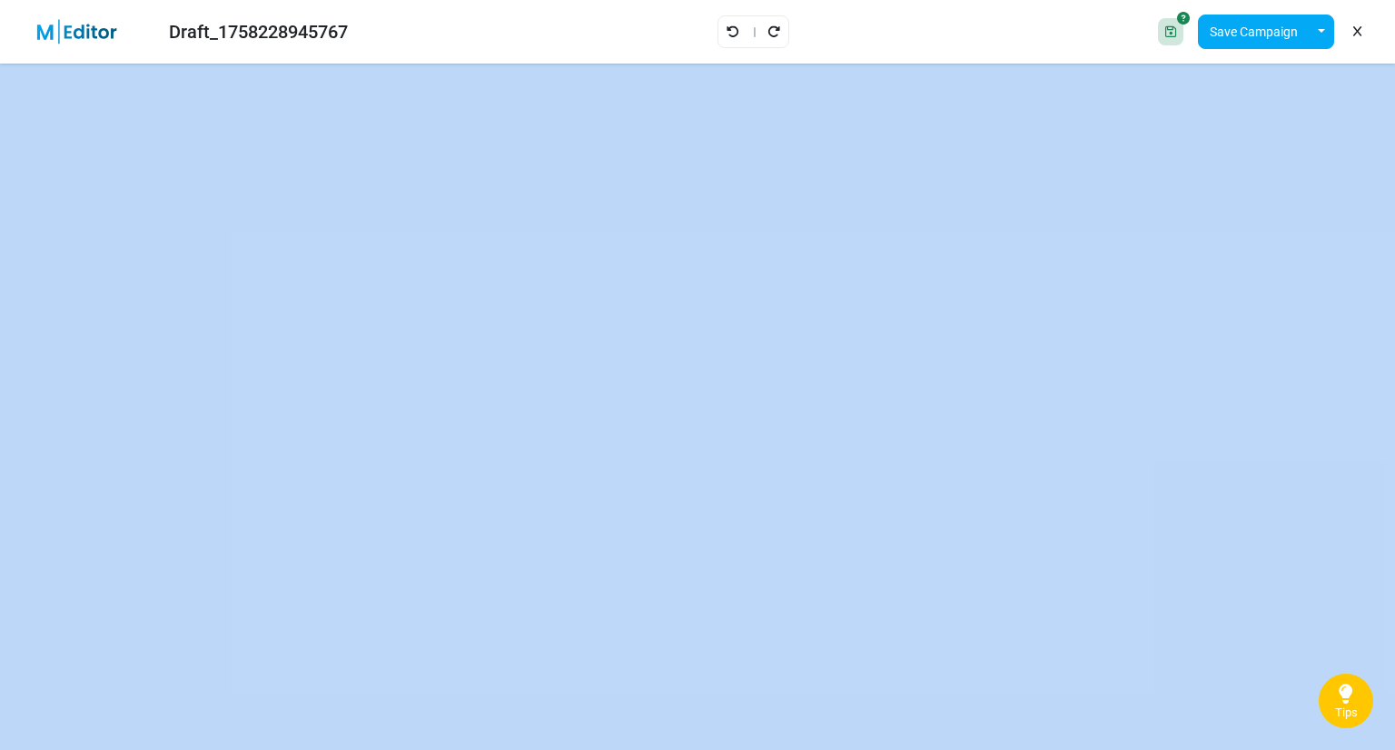
click at [1172, 36] on icon at bounding box center [1170, 31] width 11 height 13
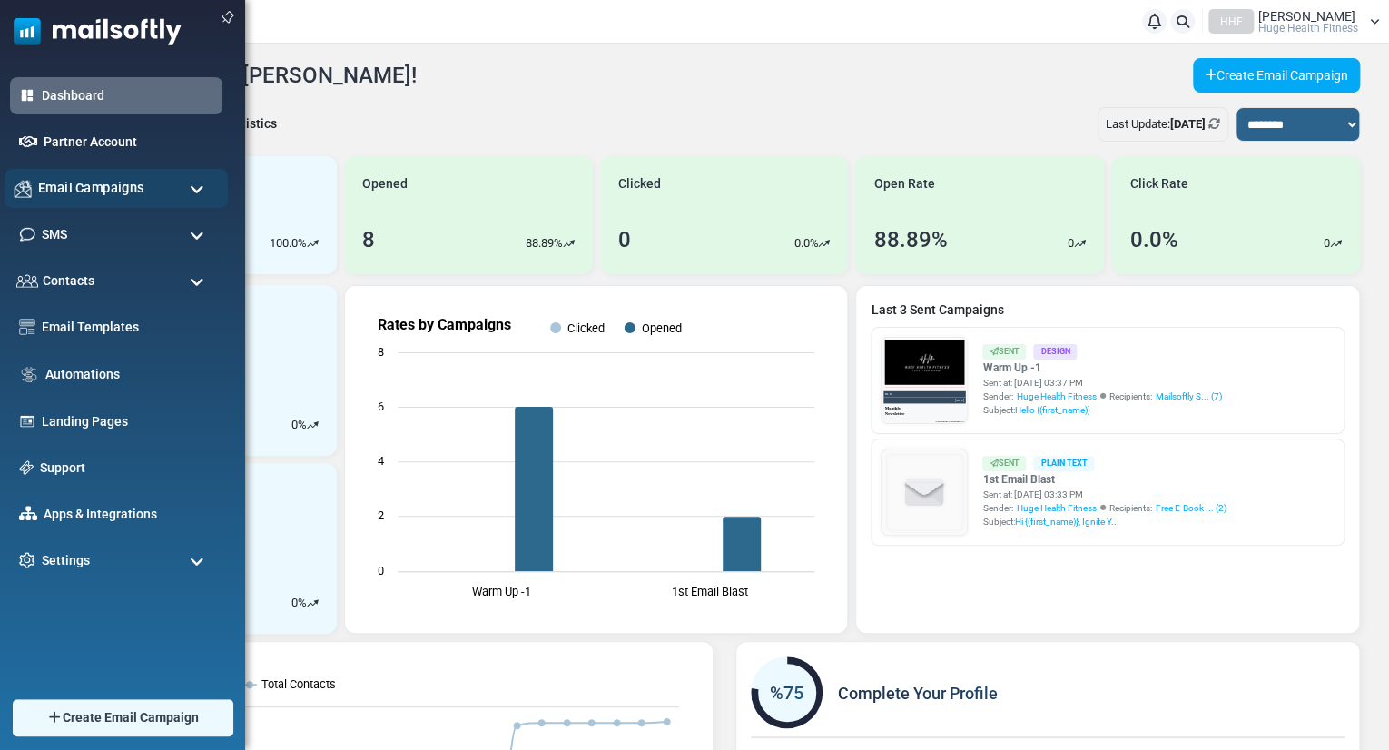
click at [206, 189] on div "Email Campaigns" at bounding box center [116, 188] width 223 height 39
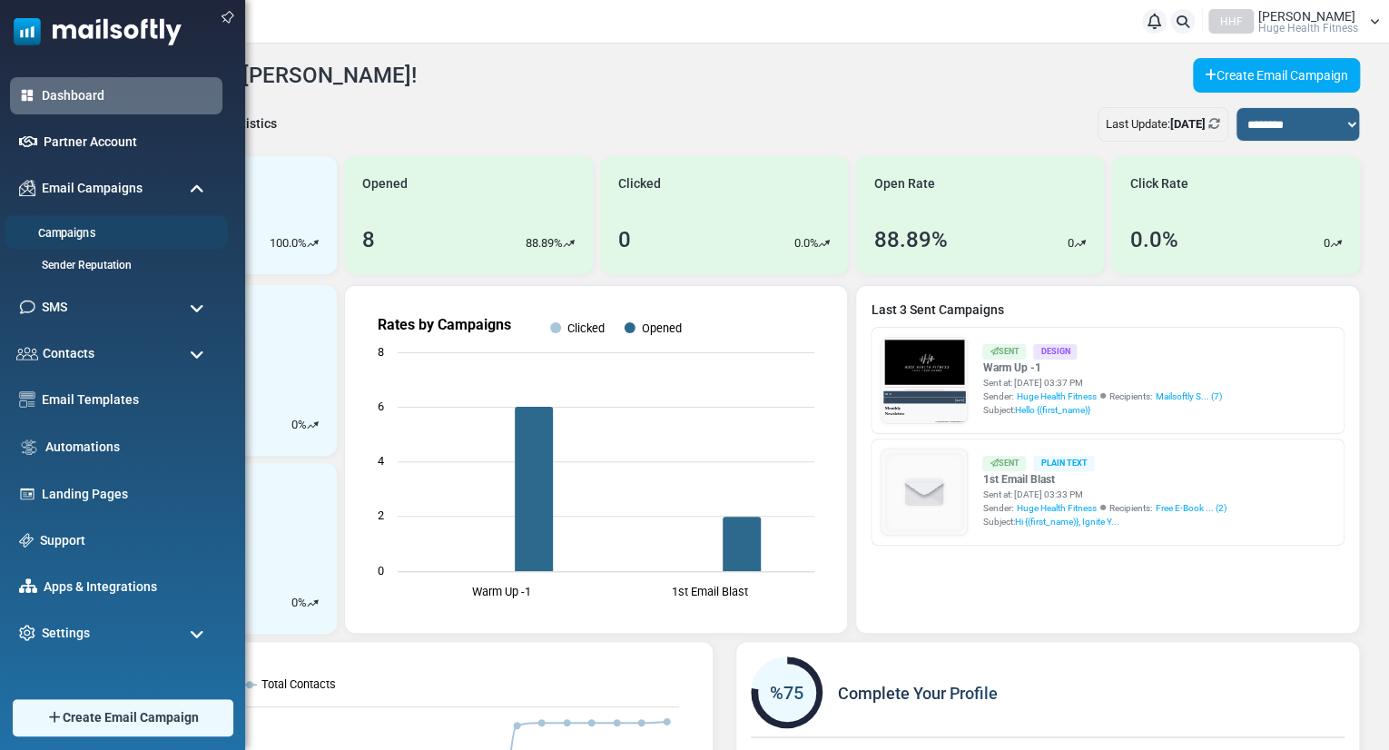
click at [110, 235] on link "Campaigns" at bounding box center [114, 233] width 218 height 17
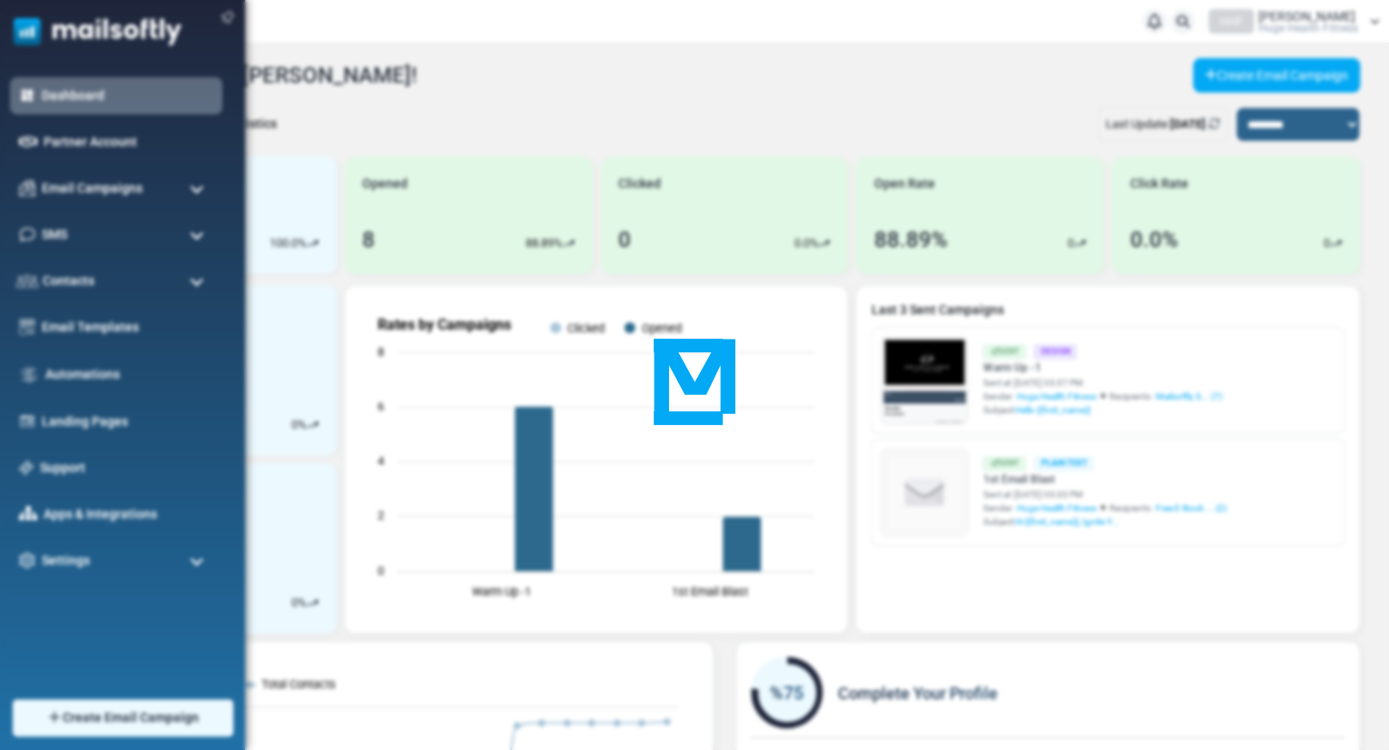
click at [110, 235] on div at bounding box center [694, 375] width 1389 height 750
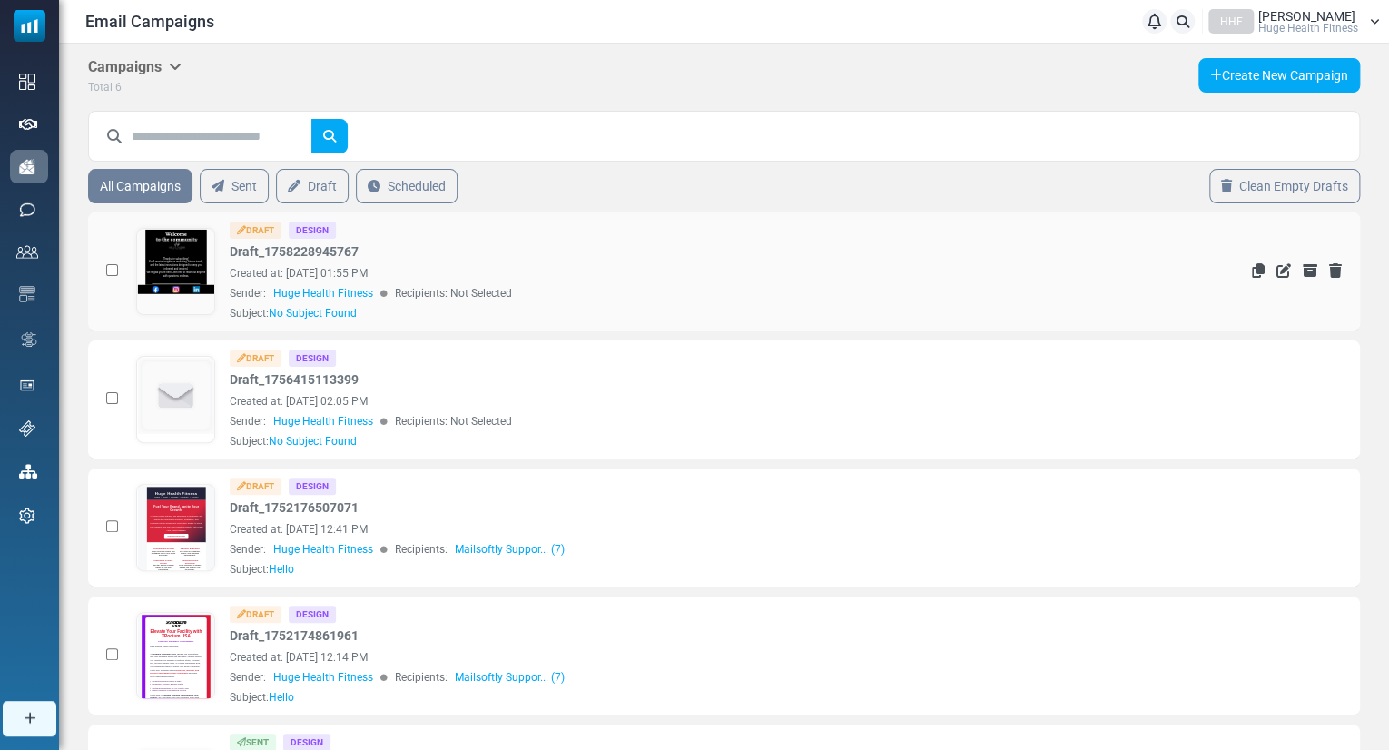
click at [188, 266] on link at bounding box center [176, 322] width 78 height 187
